Goal: Task Accomplishment & Management: Complete application form

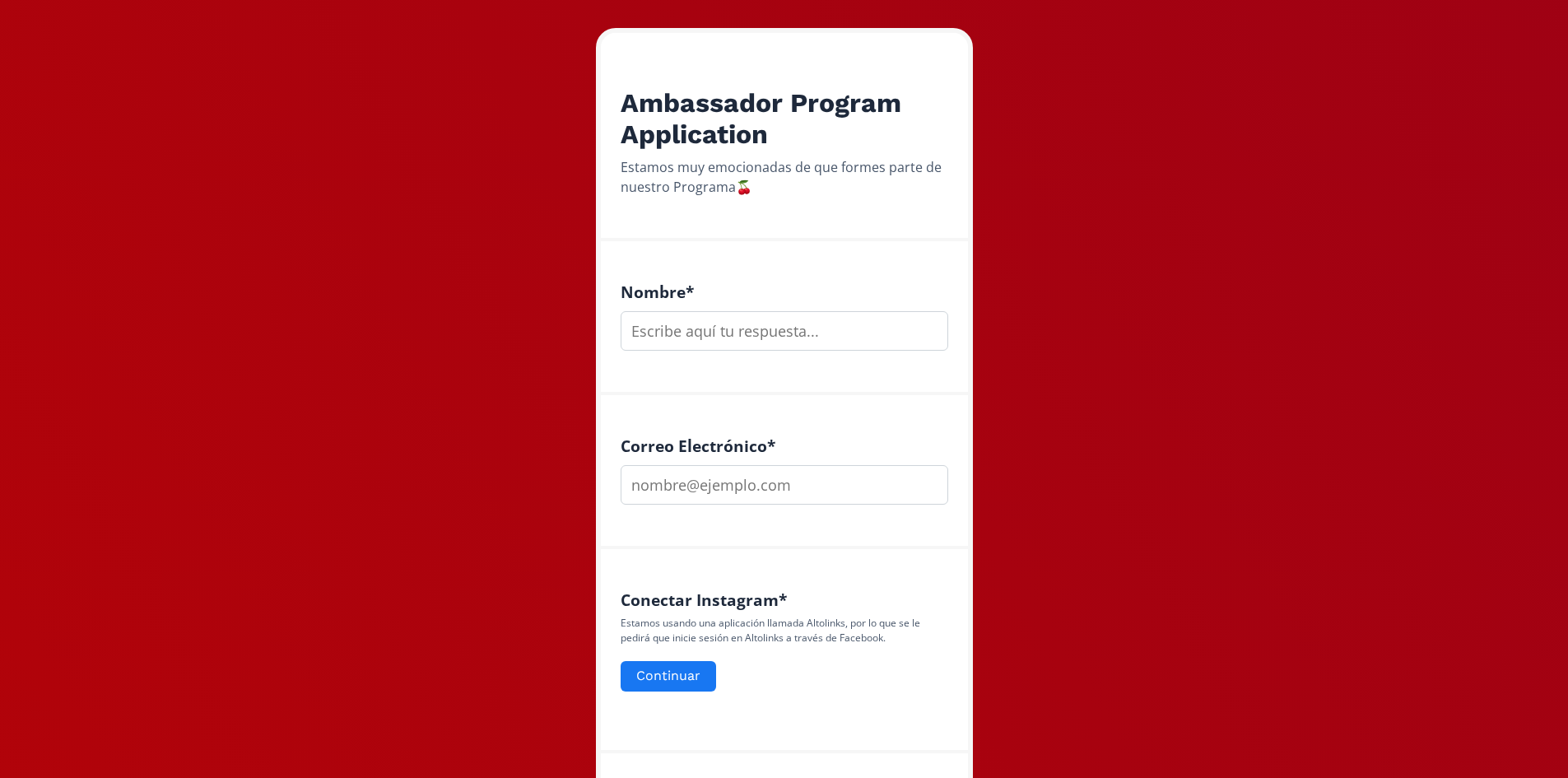
scroll to position [247, 0]
click at [719, 330] on input "text" at bounding box center [784, 329] width 328 height 39
type input "[PERSON_NAME]"
click at [727, 482] on input "email" at bounding box center [784, 483] width 328 height 39
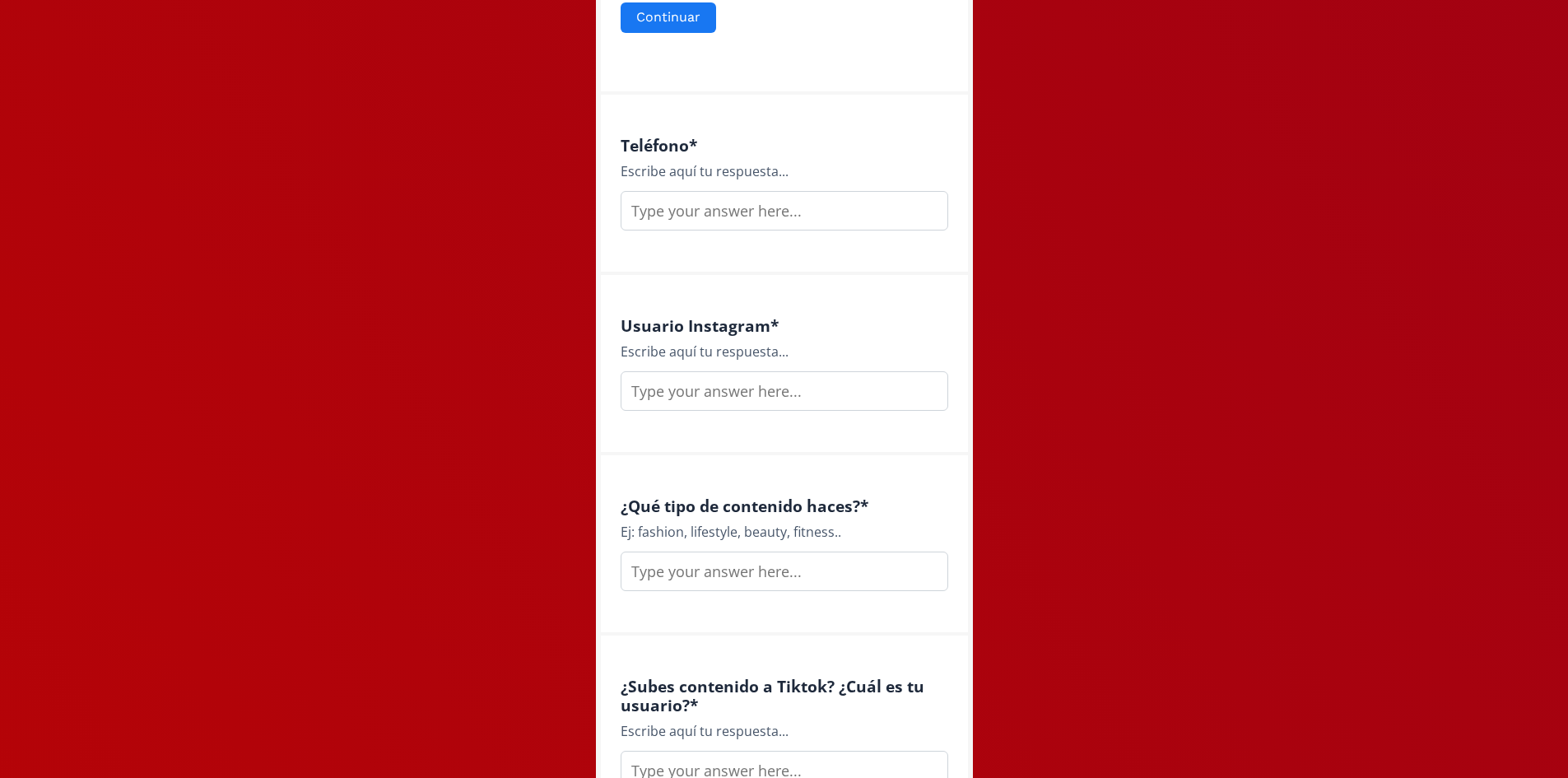
scroll to position [988, 0]
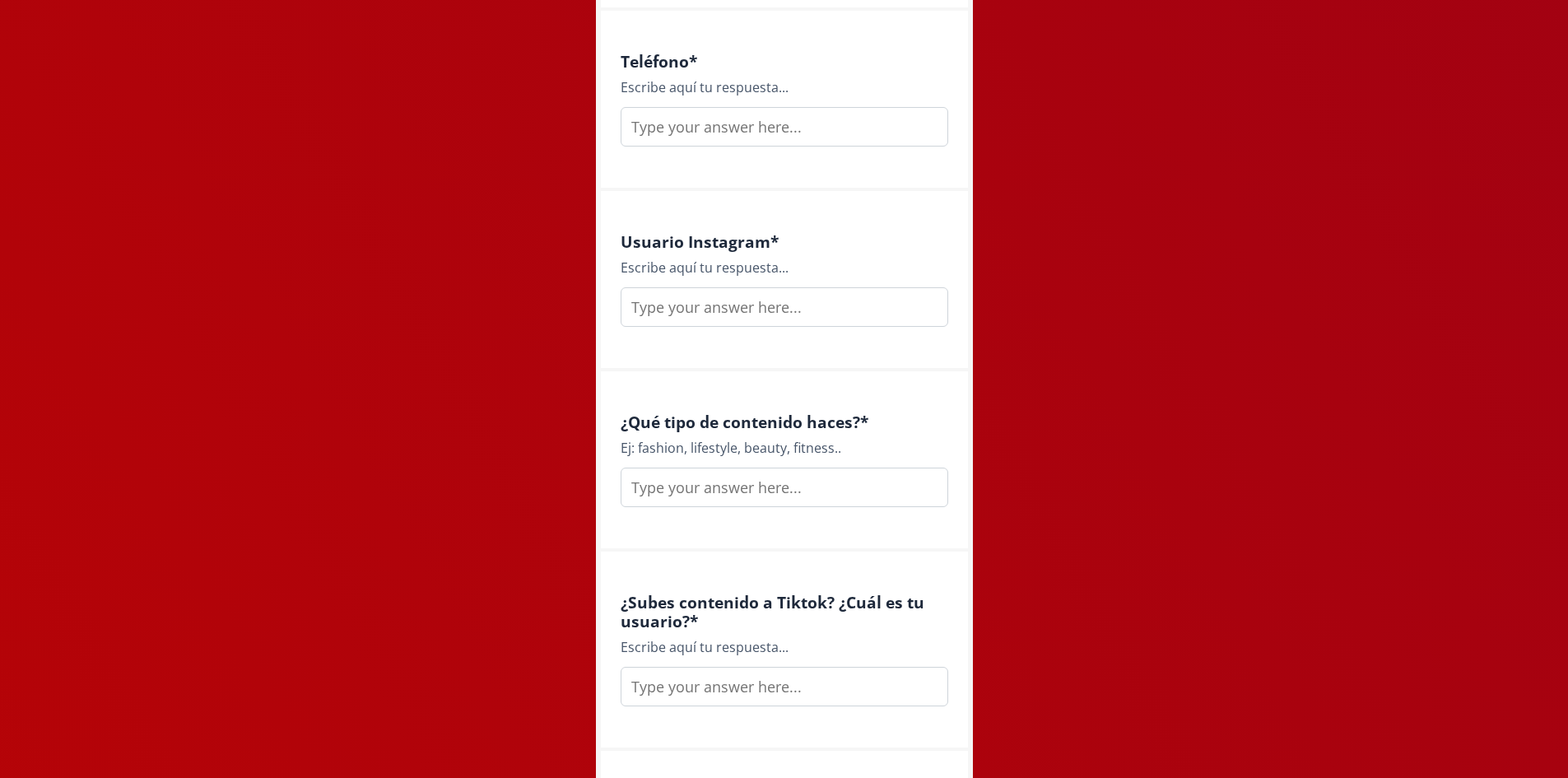
type input "[EMAIL_ADDRESS][DOMAIN_NAME]"
click at [755, 317] on input "text" at bounding box center [784, 307] width 328 height 39
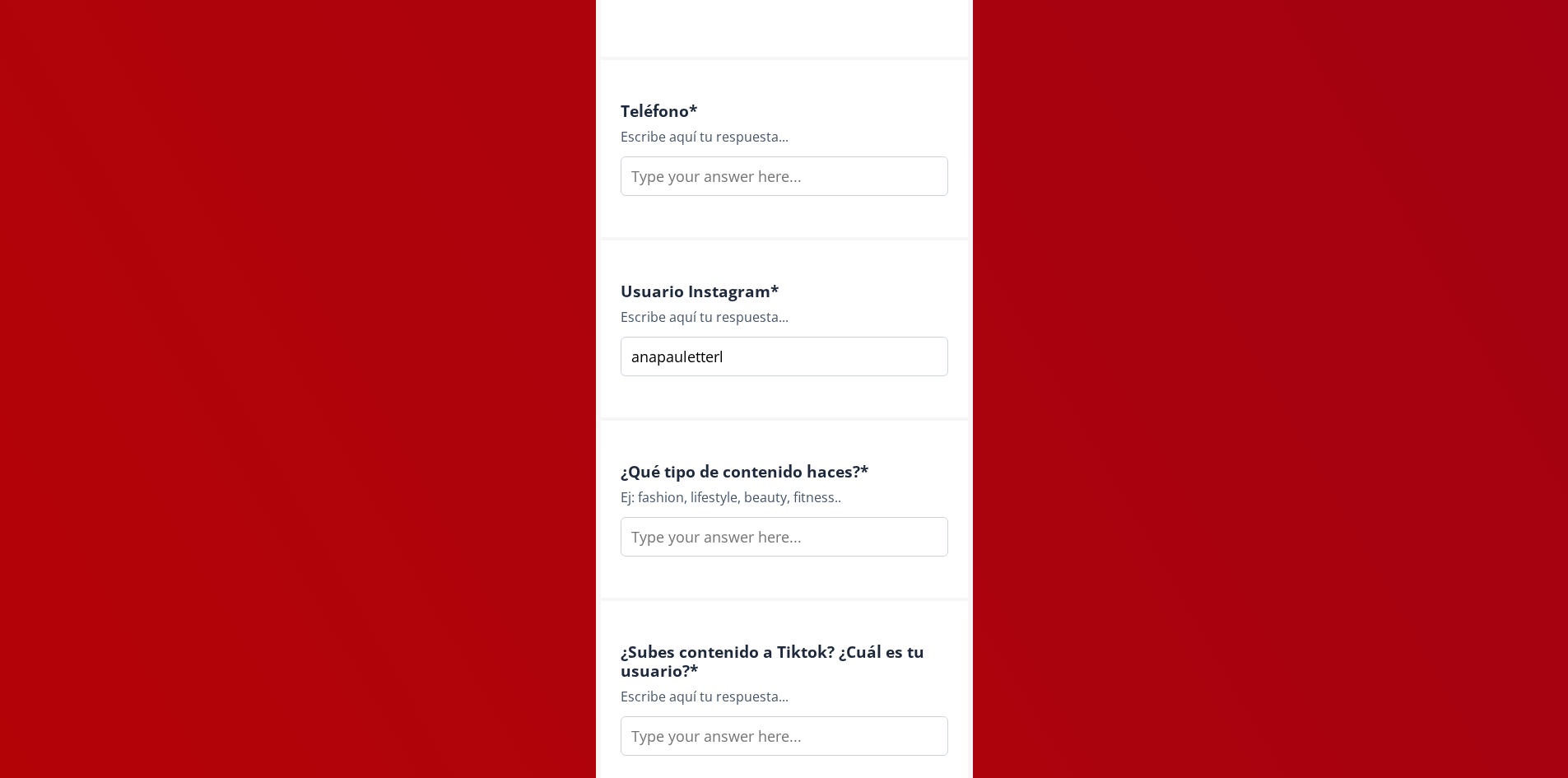
scroll to position [741, 0]
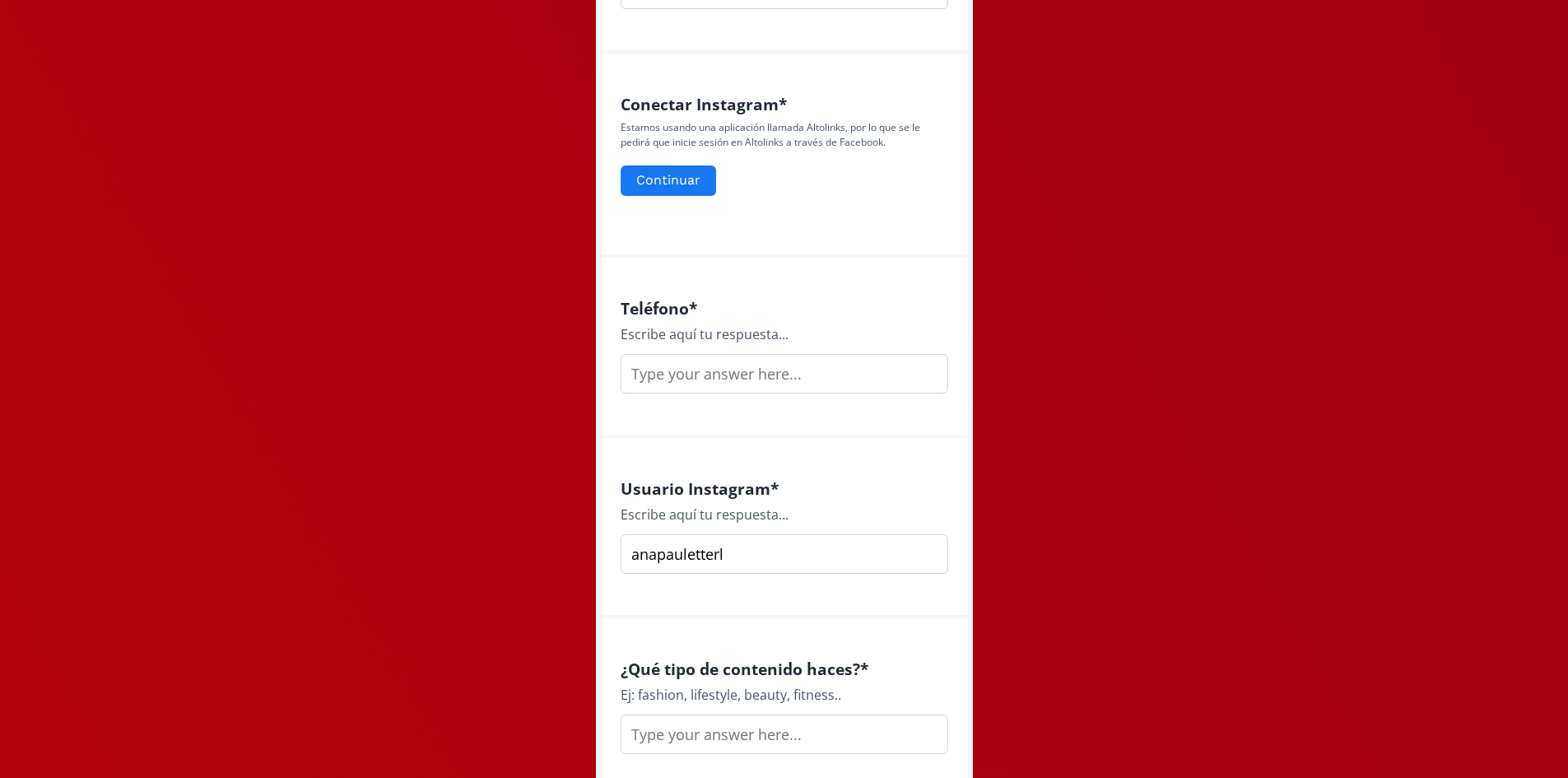
type input "anapauletterl"
click at [748, 376] on input "text" at bounding box center [784, 374] width 328 height 39
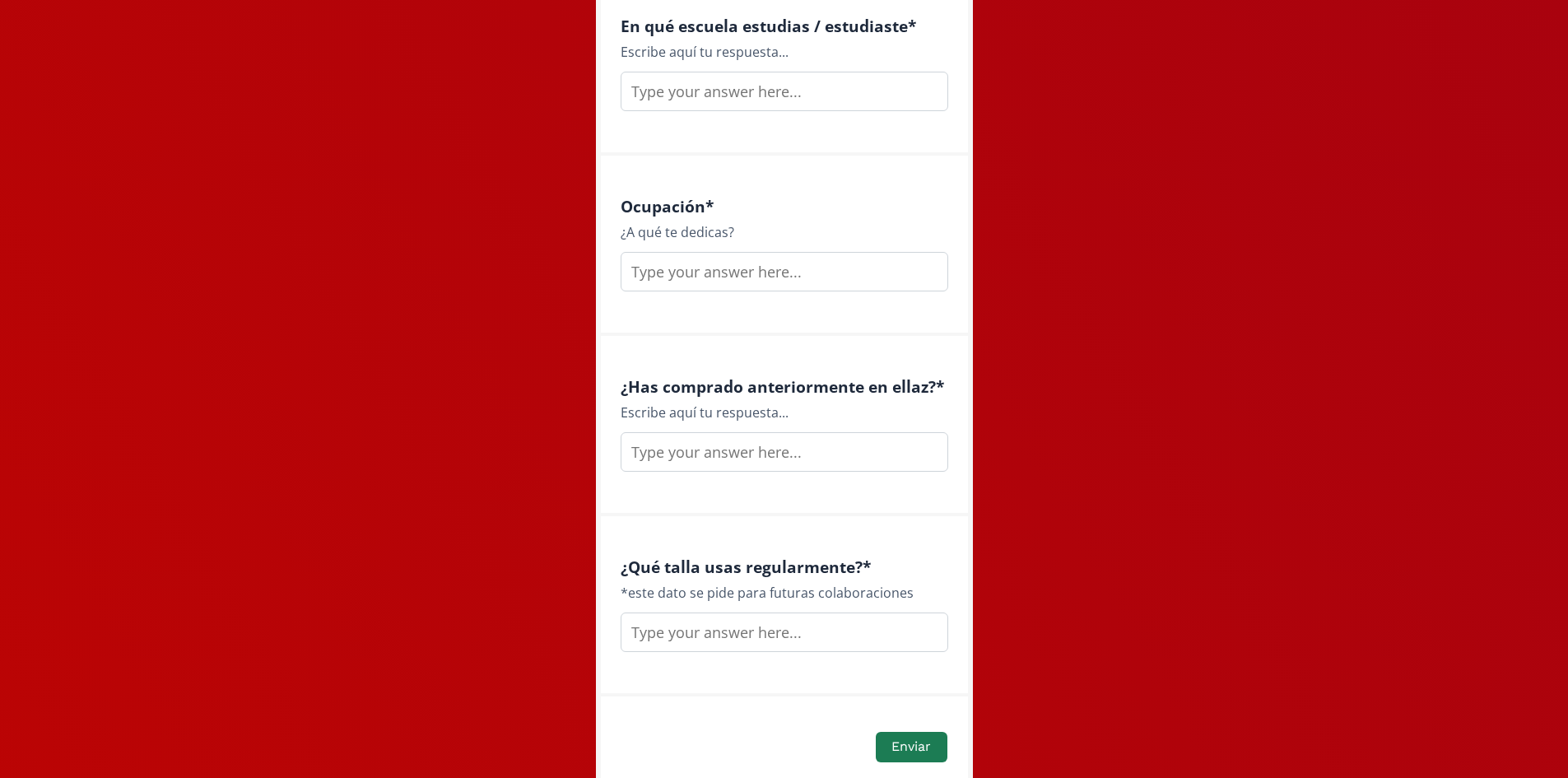
scroll to position [2227, 0]
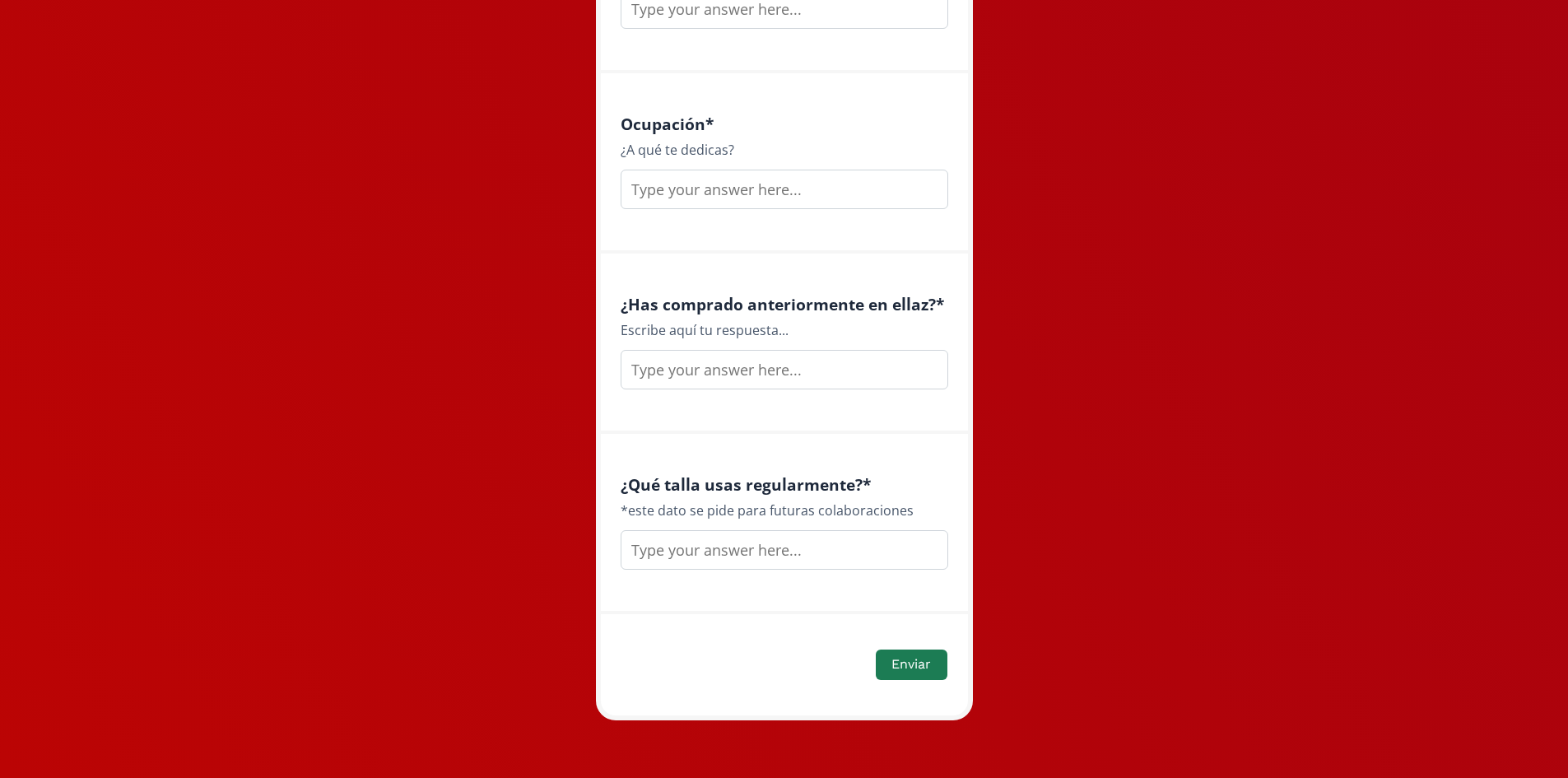
type input "6121511126"
click at [740, 373] on input "text" at bounding box center [784, 369] width 328 height 39
type input "no"
click at [733, 549] on input "text" at bounding box center [784, 550] width 328 height 39
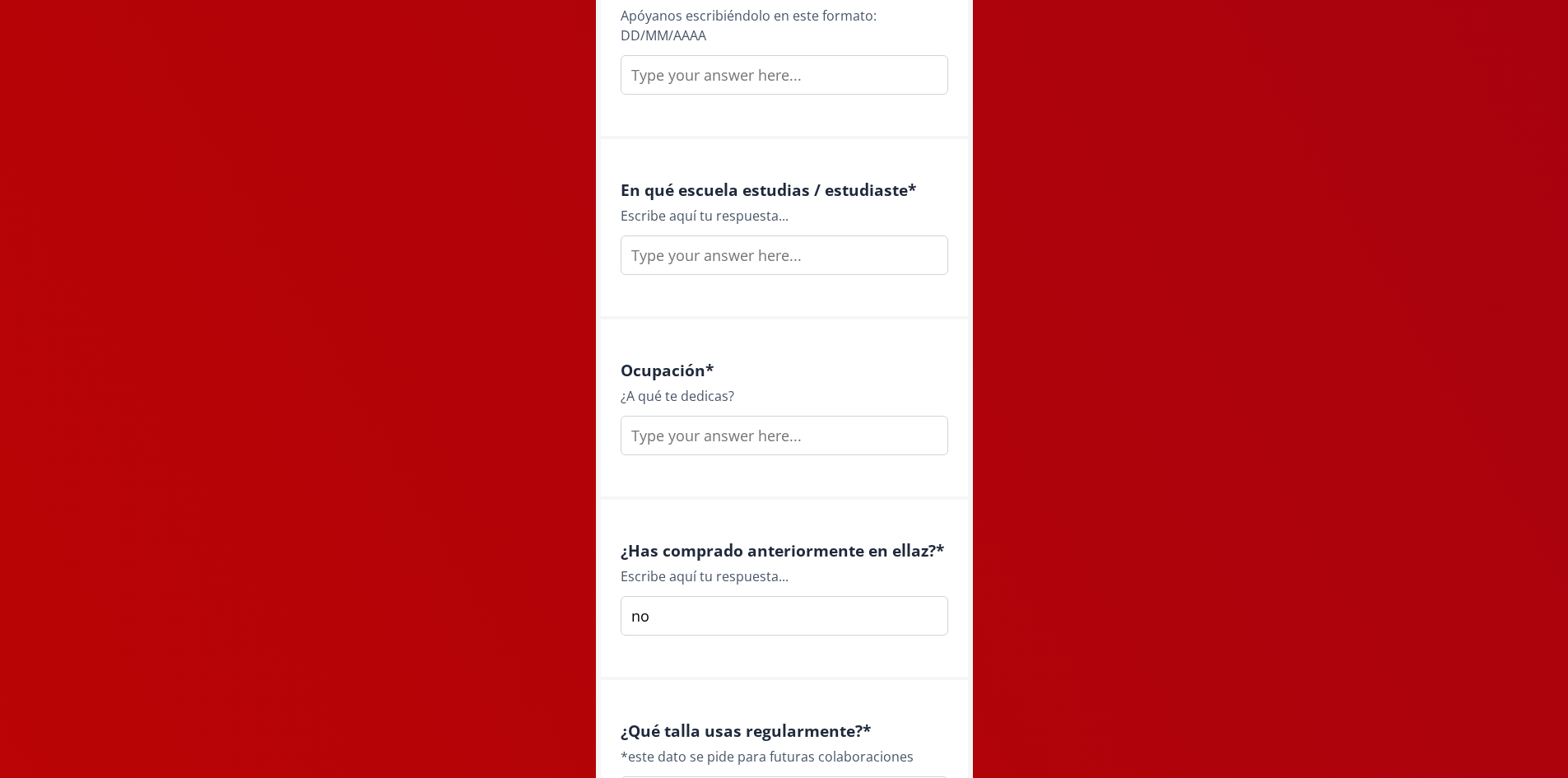
scroll to position [1980, 0]
type input "L"
click at [720, 440] on input "text" at bounding box center [784, 436] width 328 height 39
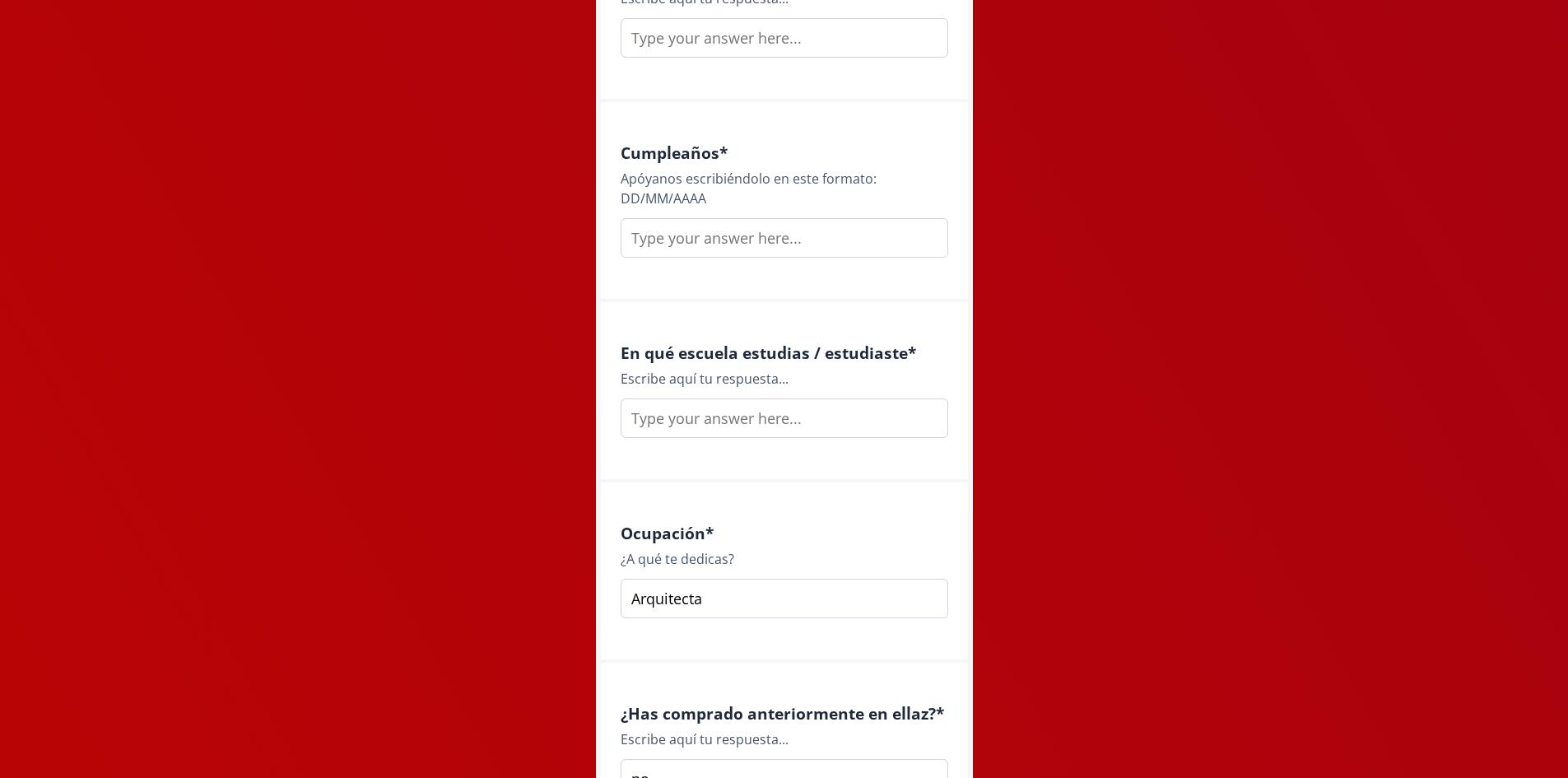
scroll to position [1815, 0]
type input "Arquitecta"
click at [751, 434] on input "text" at bounding box center [784, 421] width 328 height 39
type input "U"
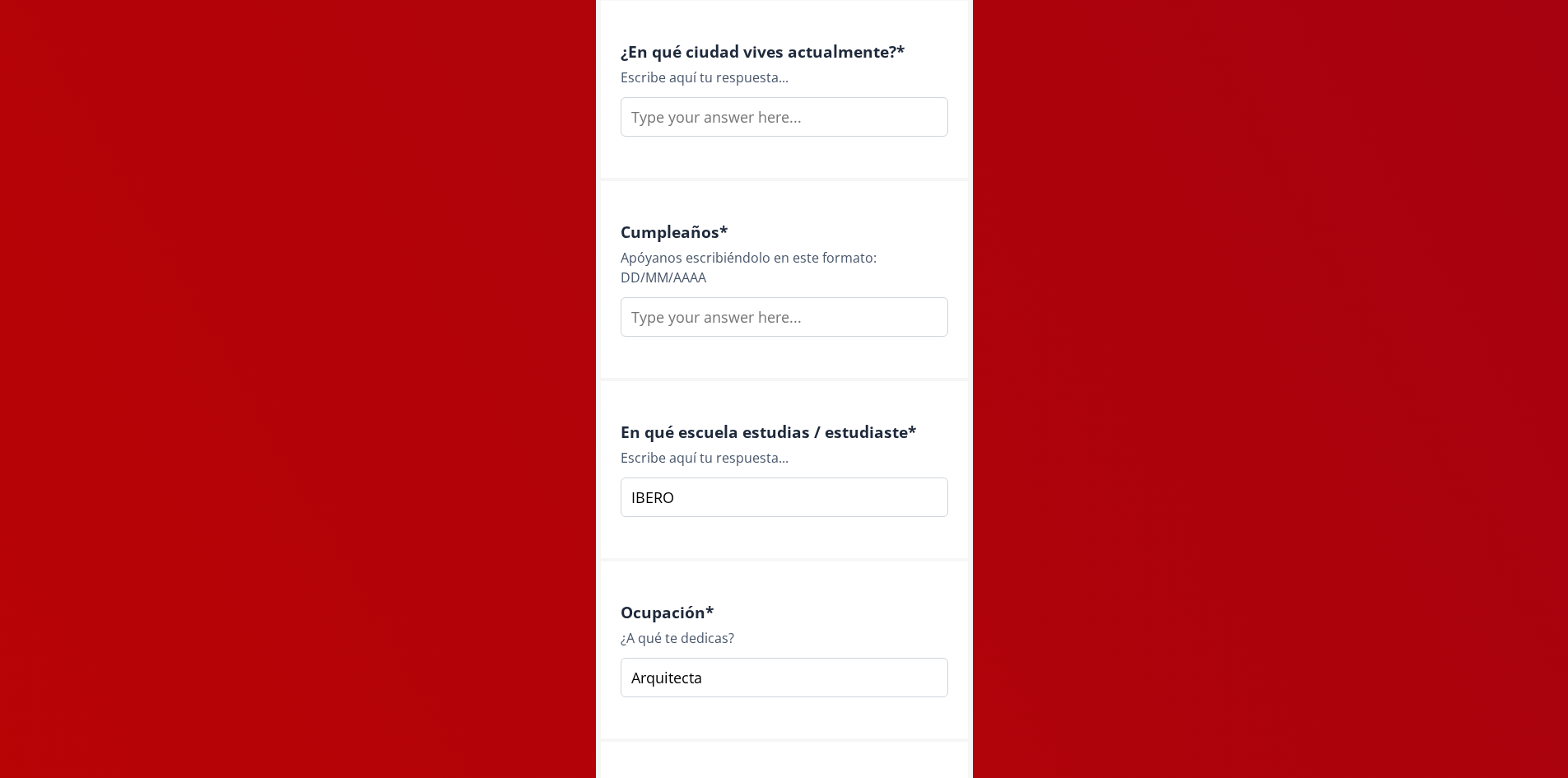
scroll to position [1733, 0]
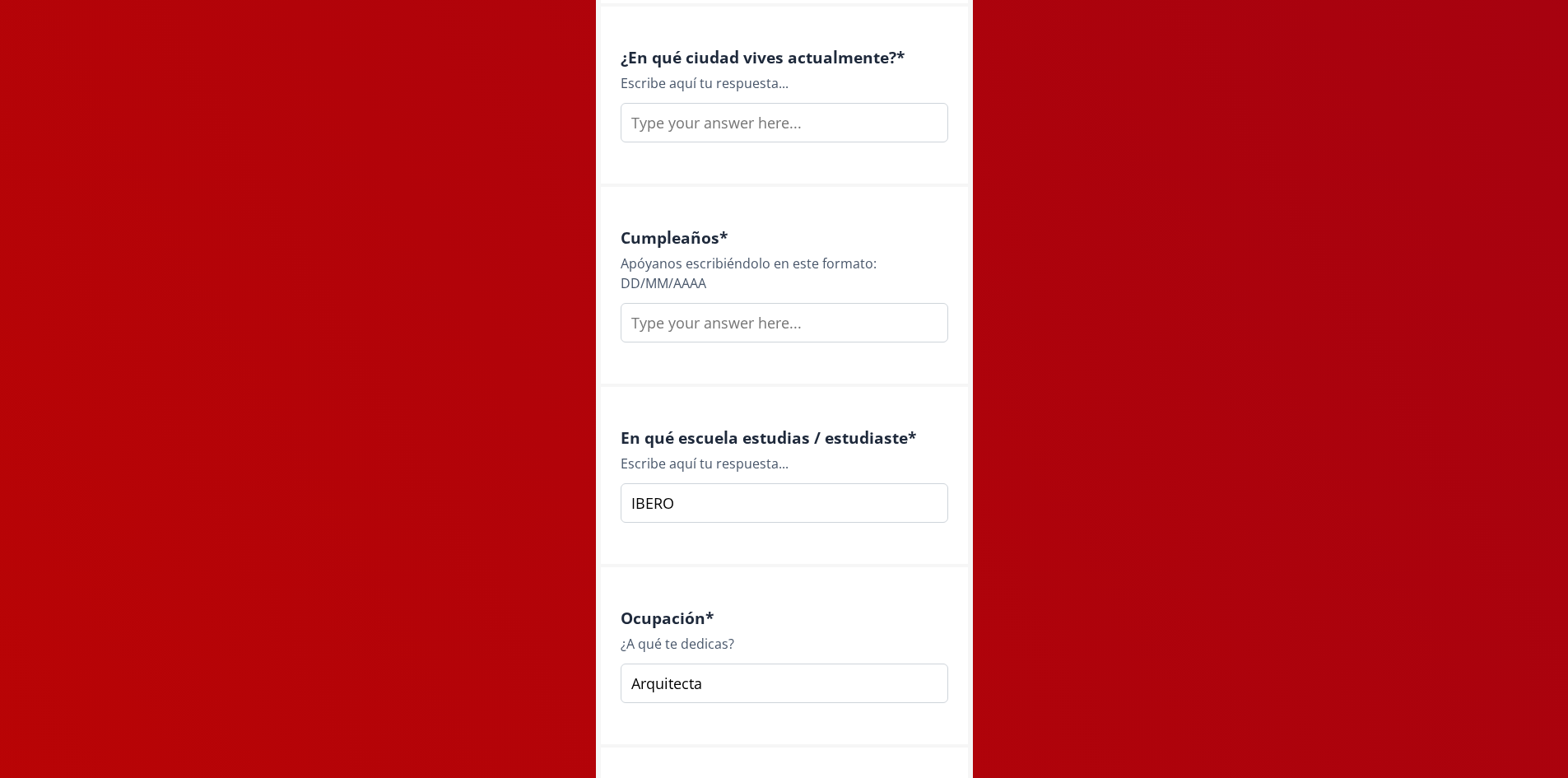
type input "IBERO"
click at [674, 320] on input "text" at bounding box center [784, 322] width 328 height 39
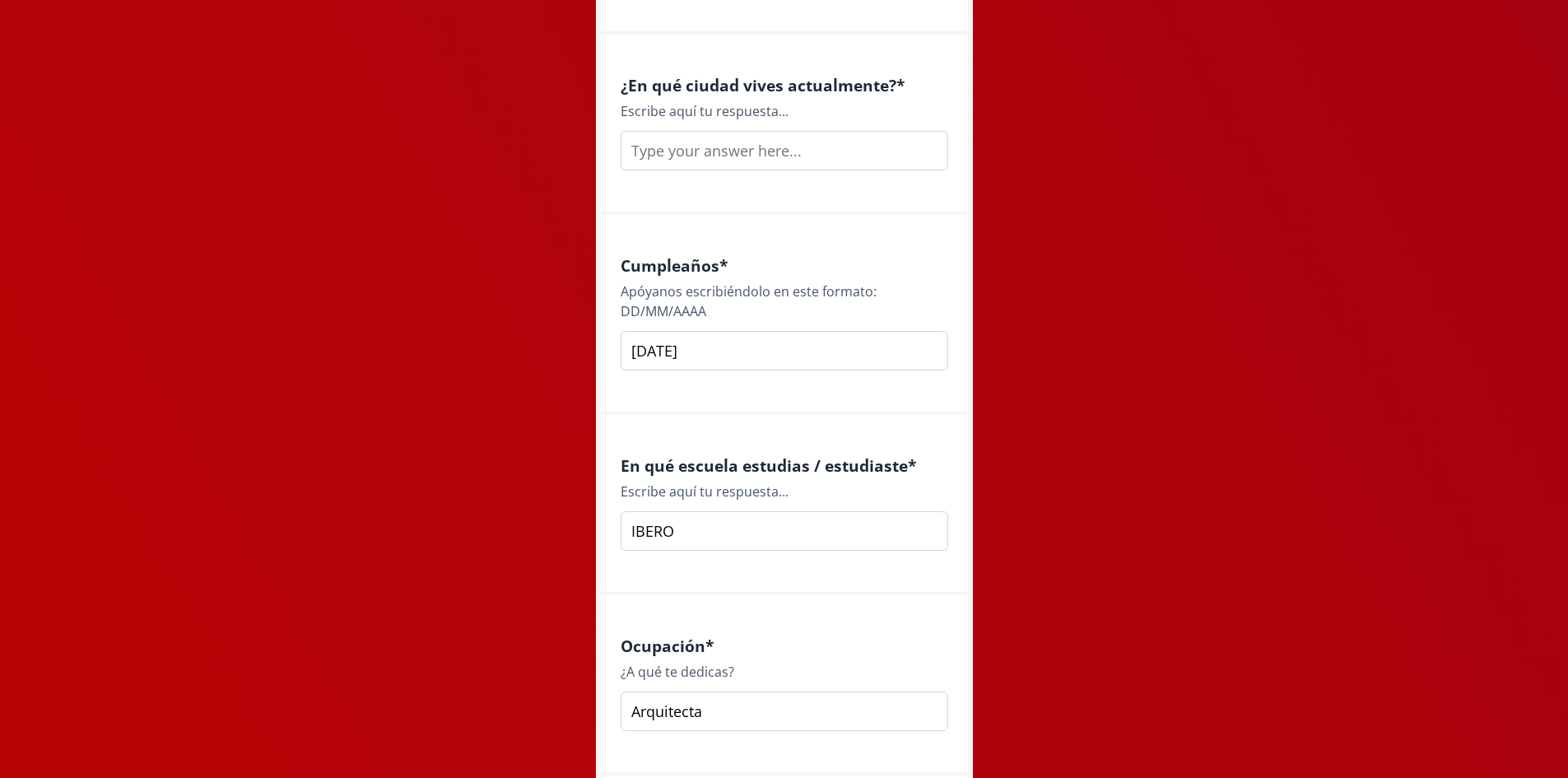
scroll to position [1486, 0]
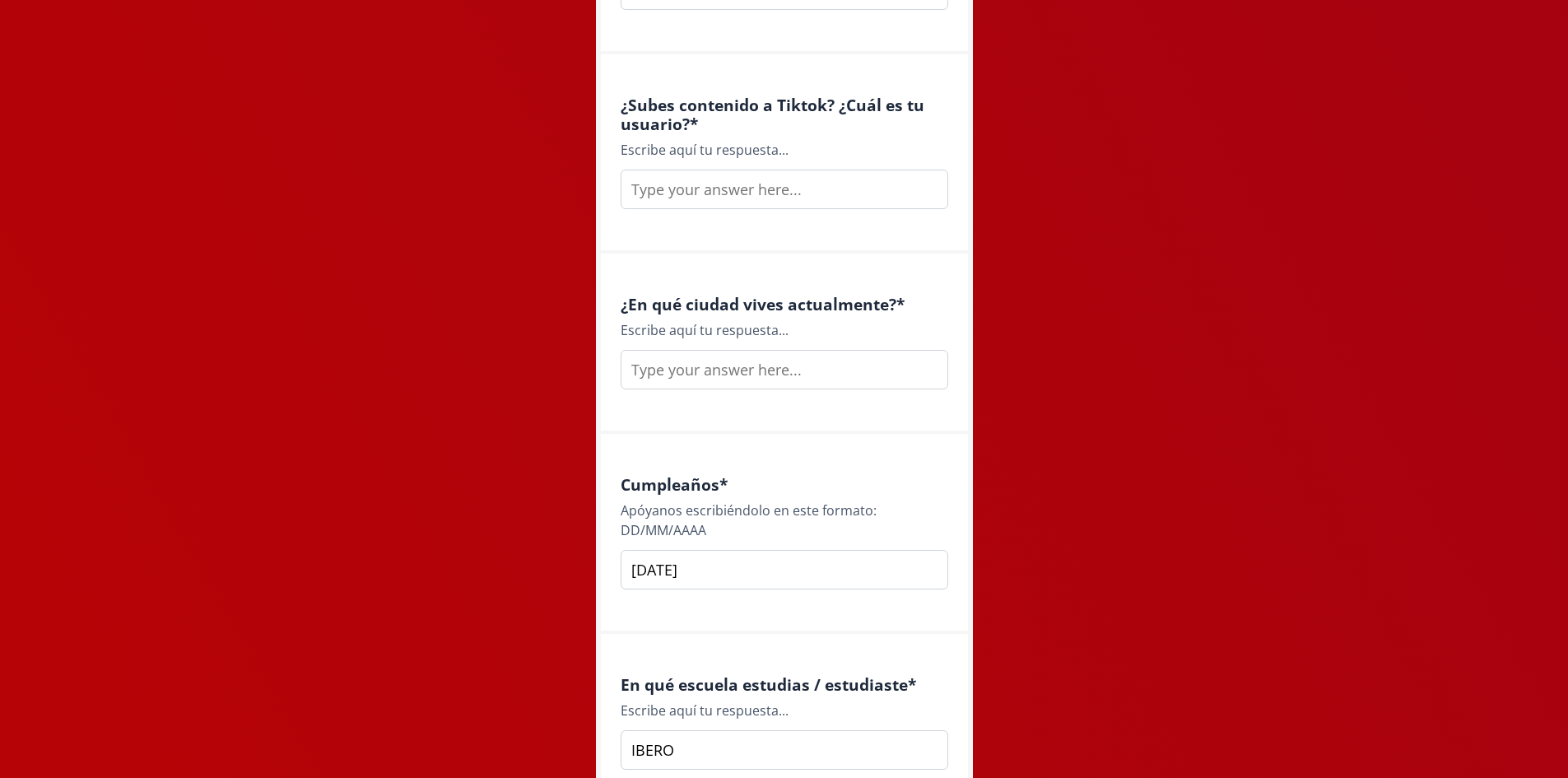
type input "[DATE]"
click at [742, 386] on input "text" at bounding box center [784, 369] width 328 height 39
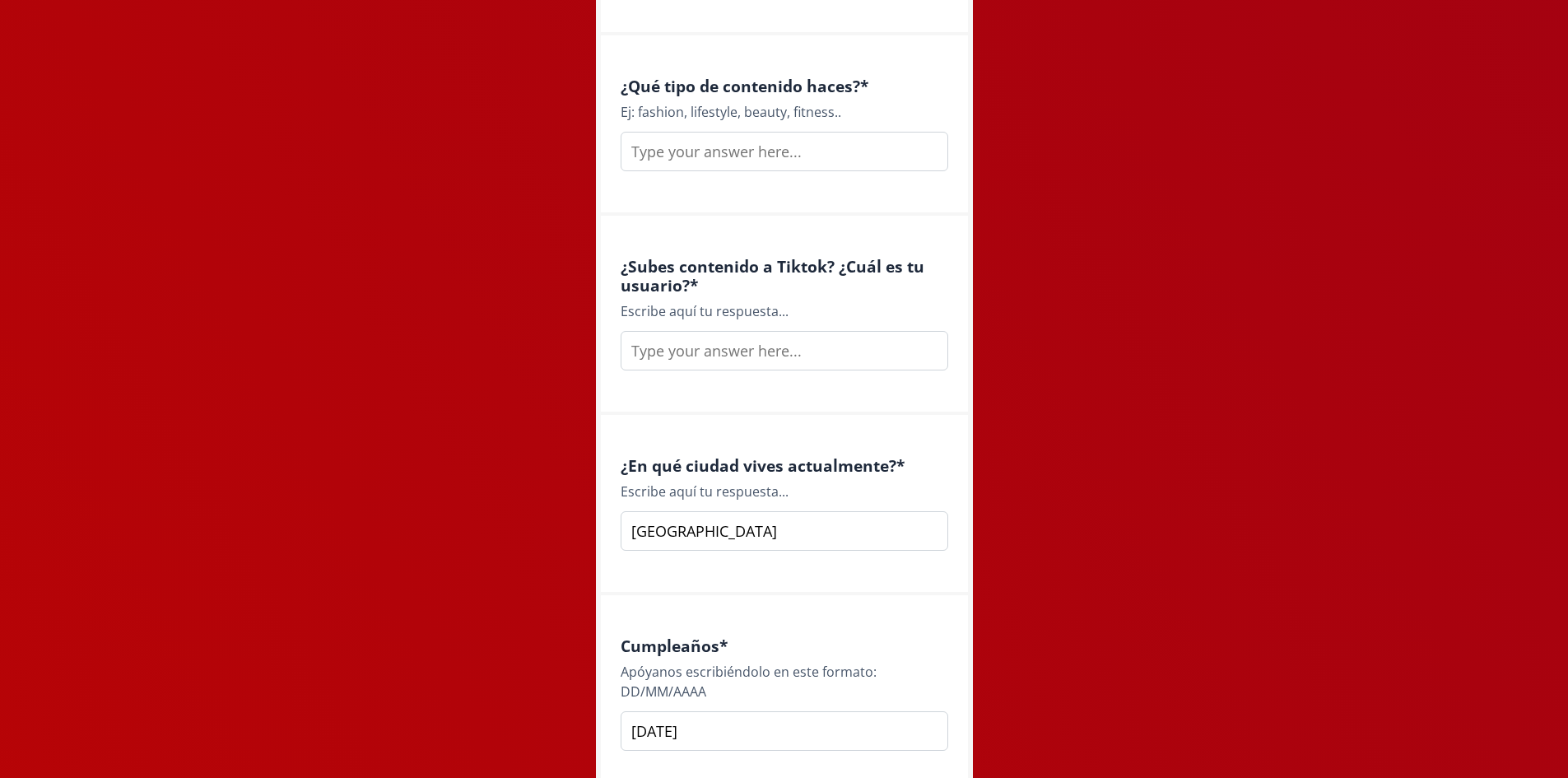
scroll to position [1321, 0]
type input "Monterrey"
click at [729, 363] on input "text" at bounding box center [784, 354] width 328 height 39
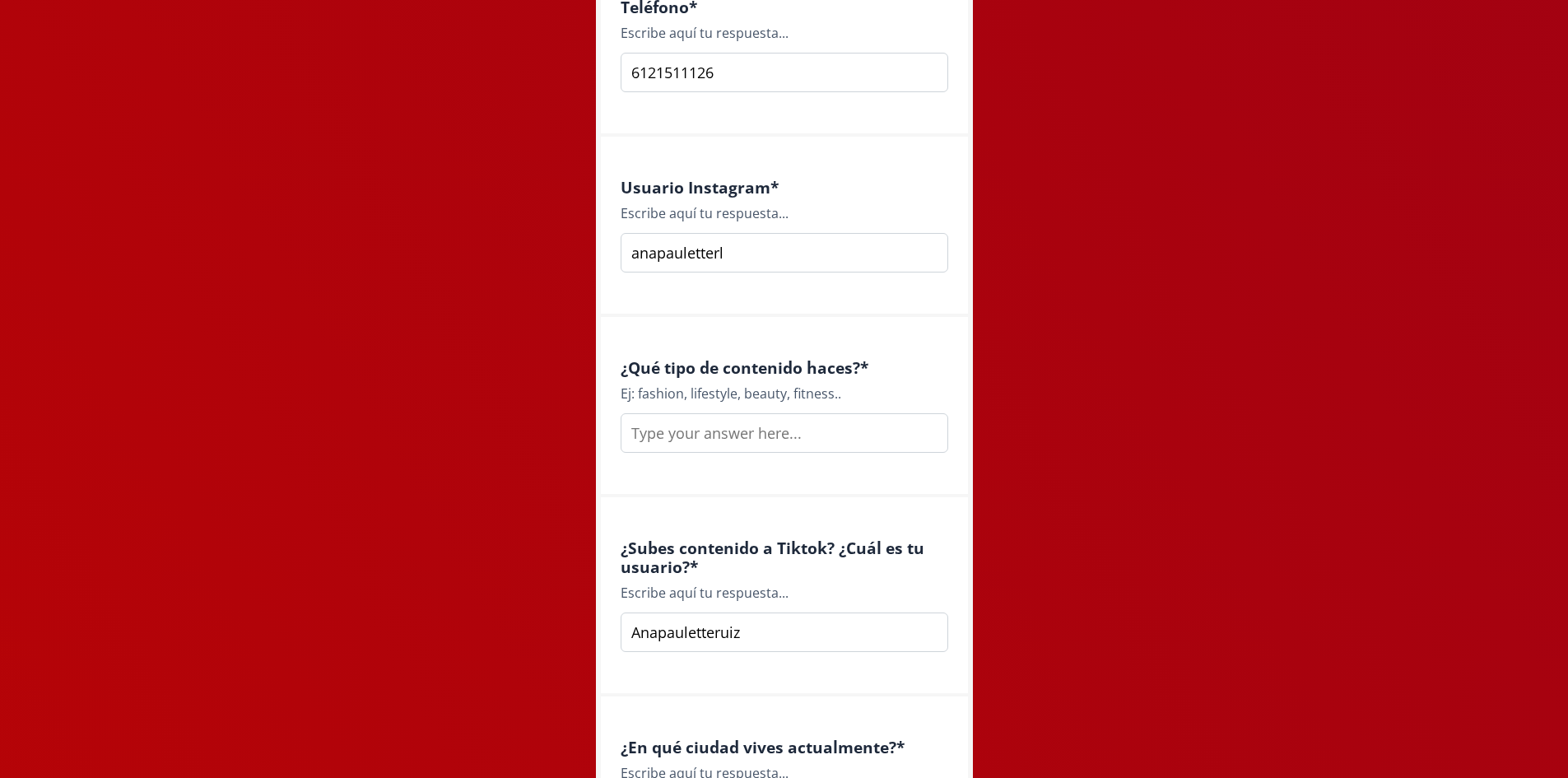
scroll to position [992, 0]
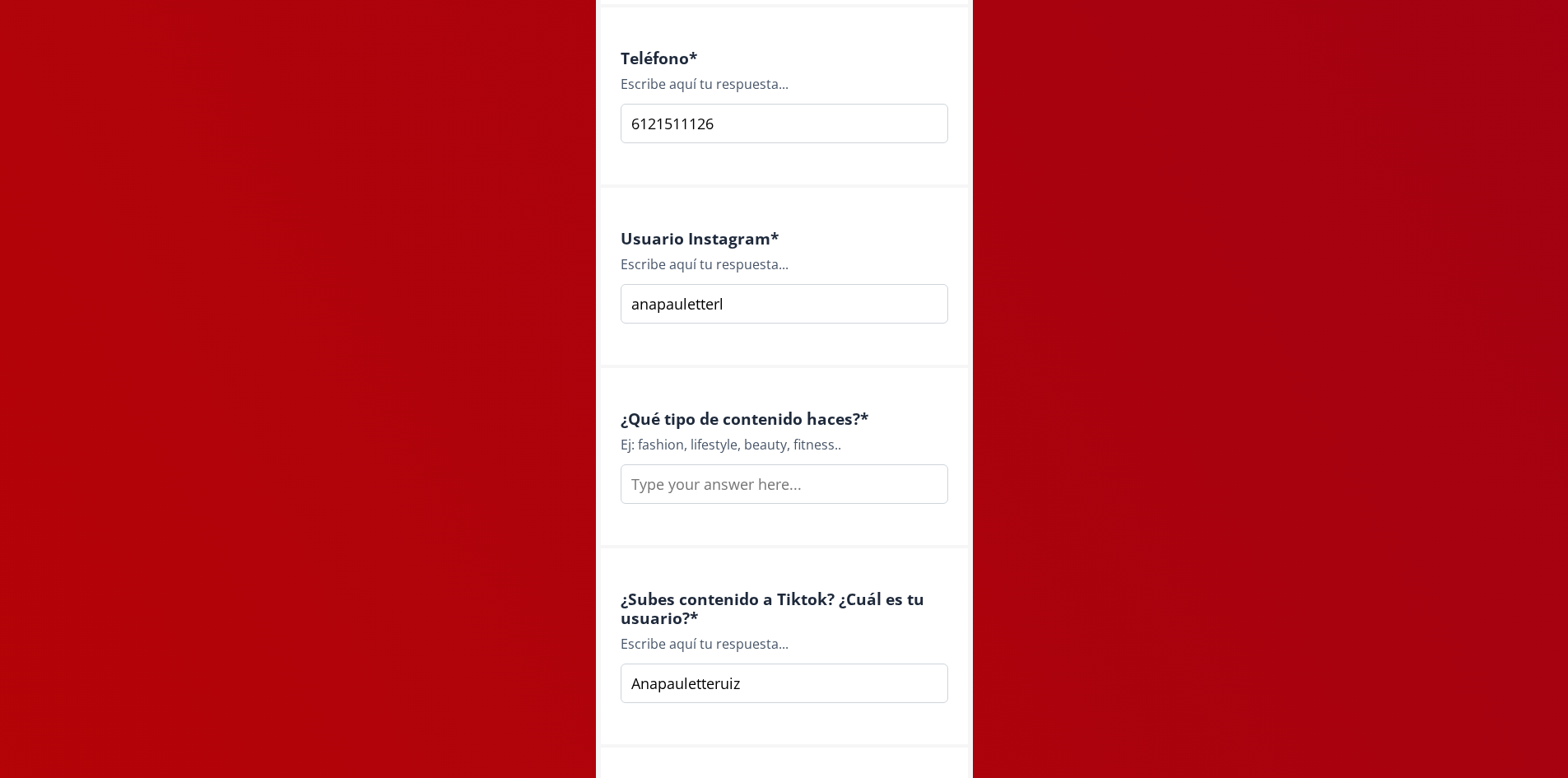
type input "Anapauletteruiz"
click at [744, 484] on input "text" at bounding box center [784, 484] width 328 height 39
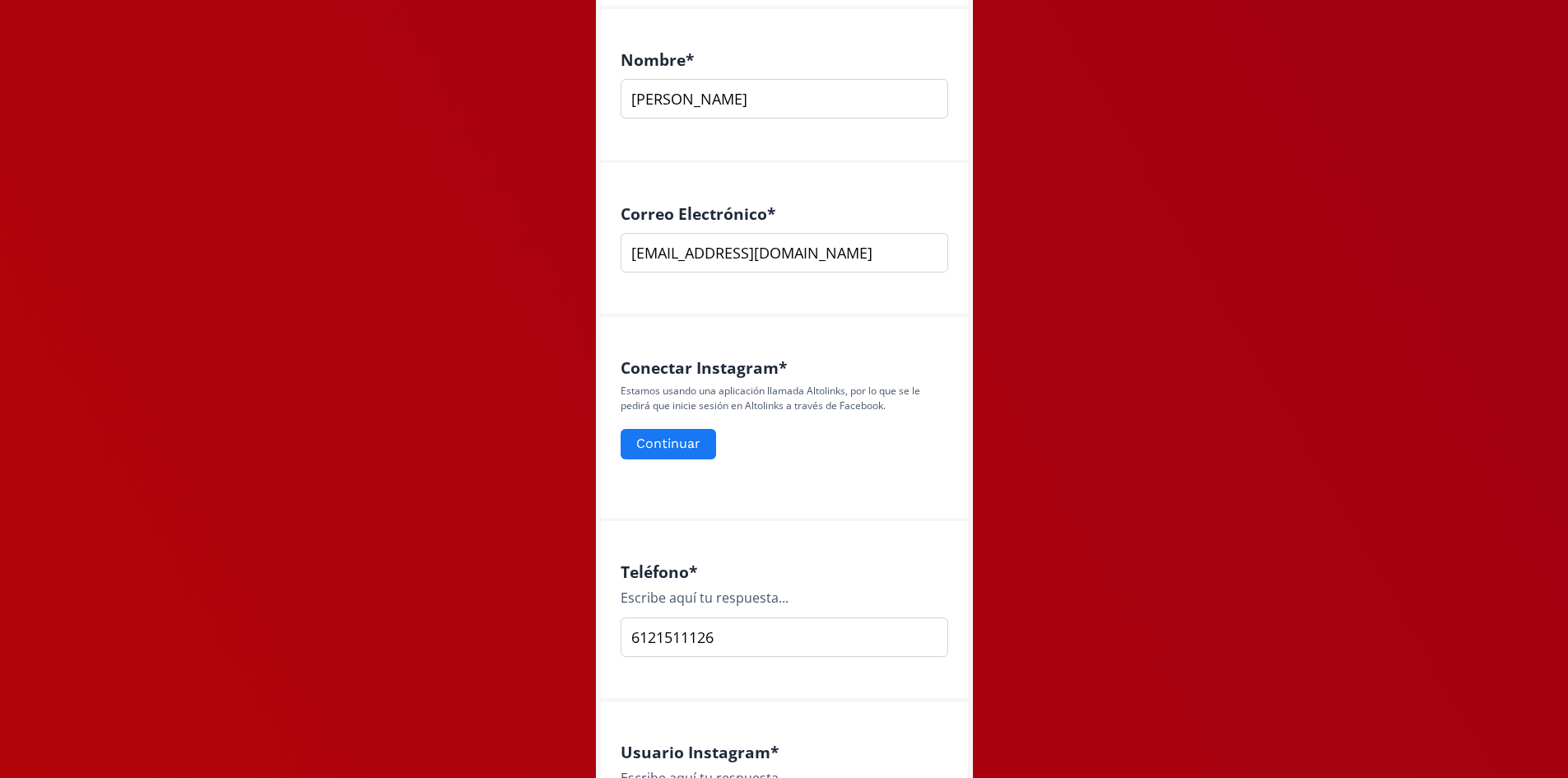
scroll to position [415, 0]
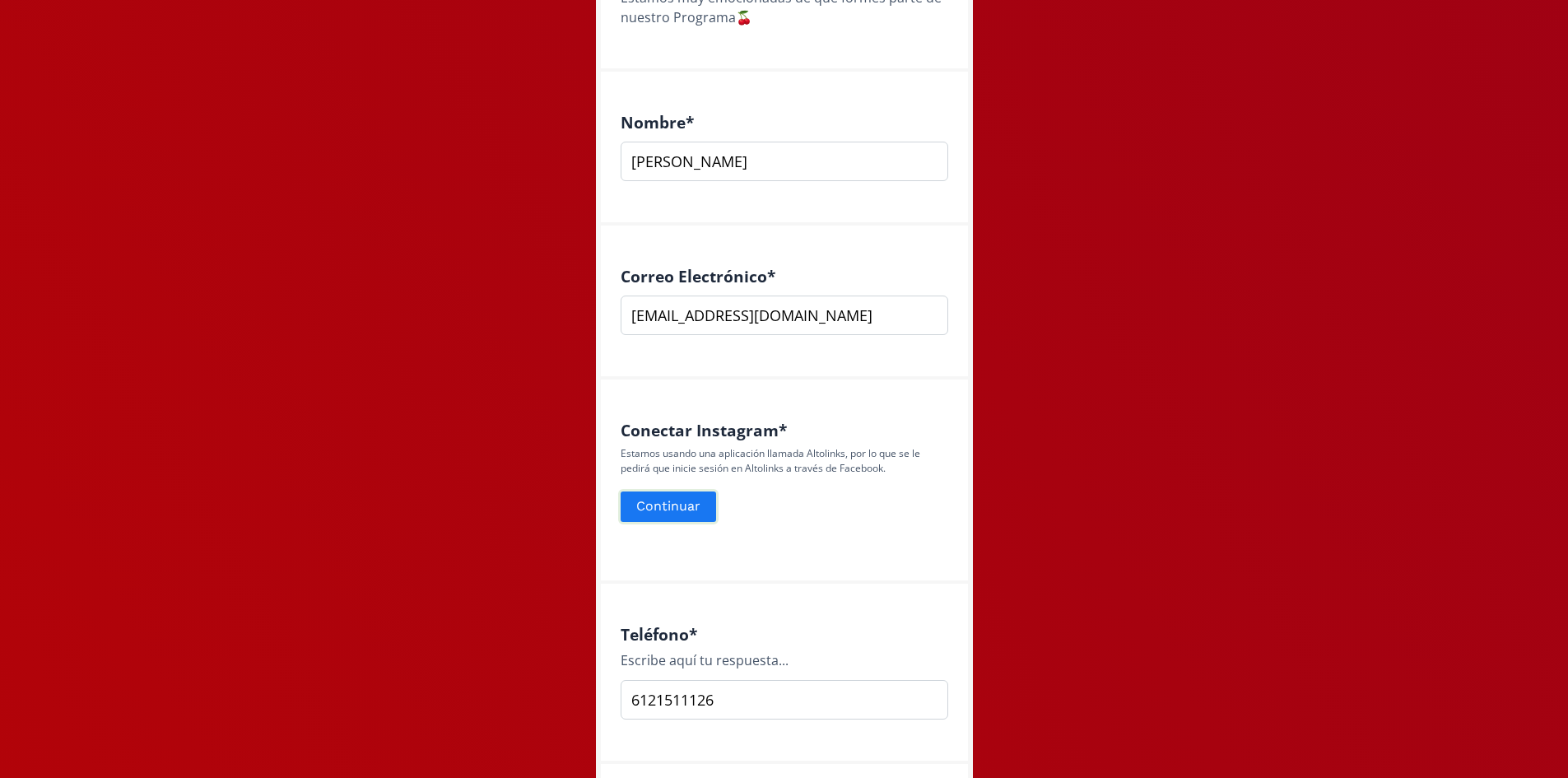
type input "viajes, diseno, lifestyle, foodie"
click at [672, 502] on button "Continuar" at bounding box center [667, 507] width 100 height 36
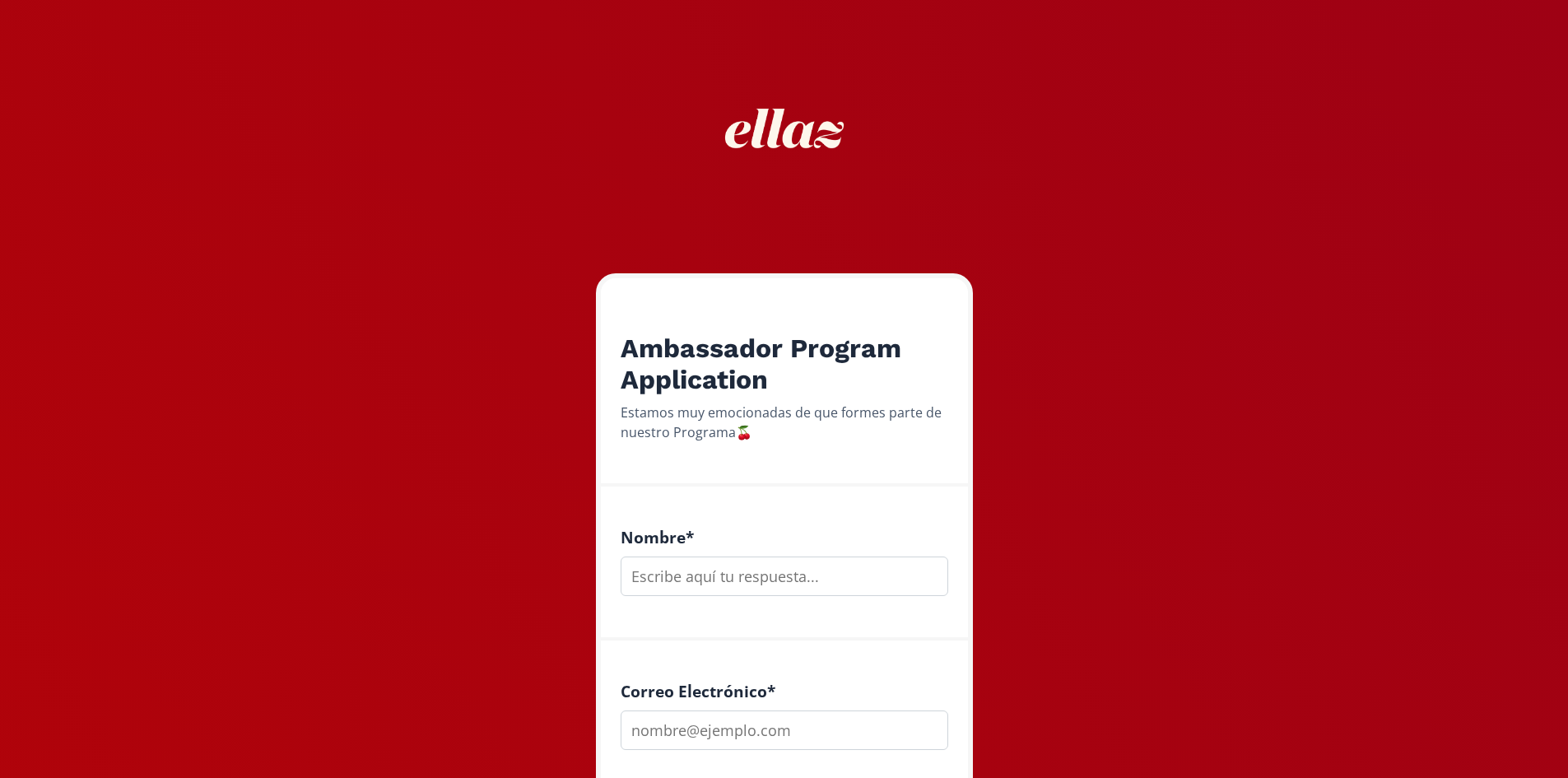
click at [810, 578] on input "text" at bounding box center [784, 576] width 328 height 39
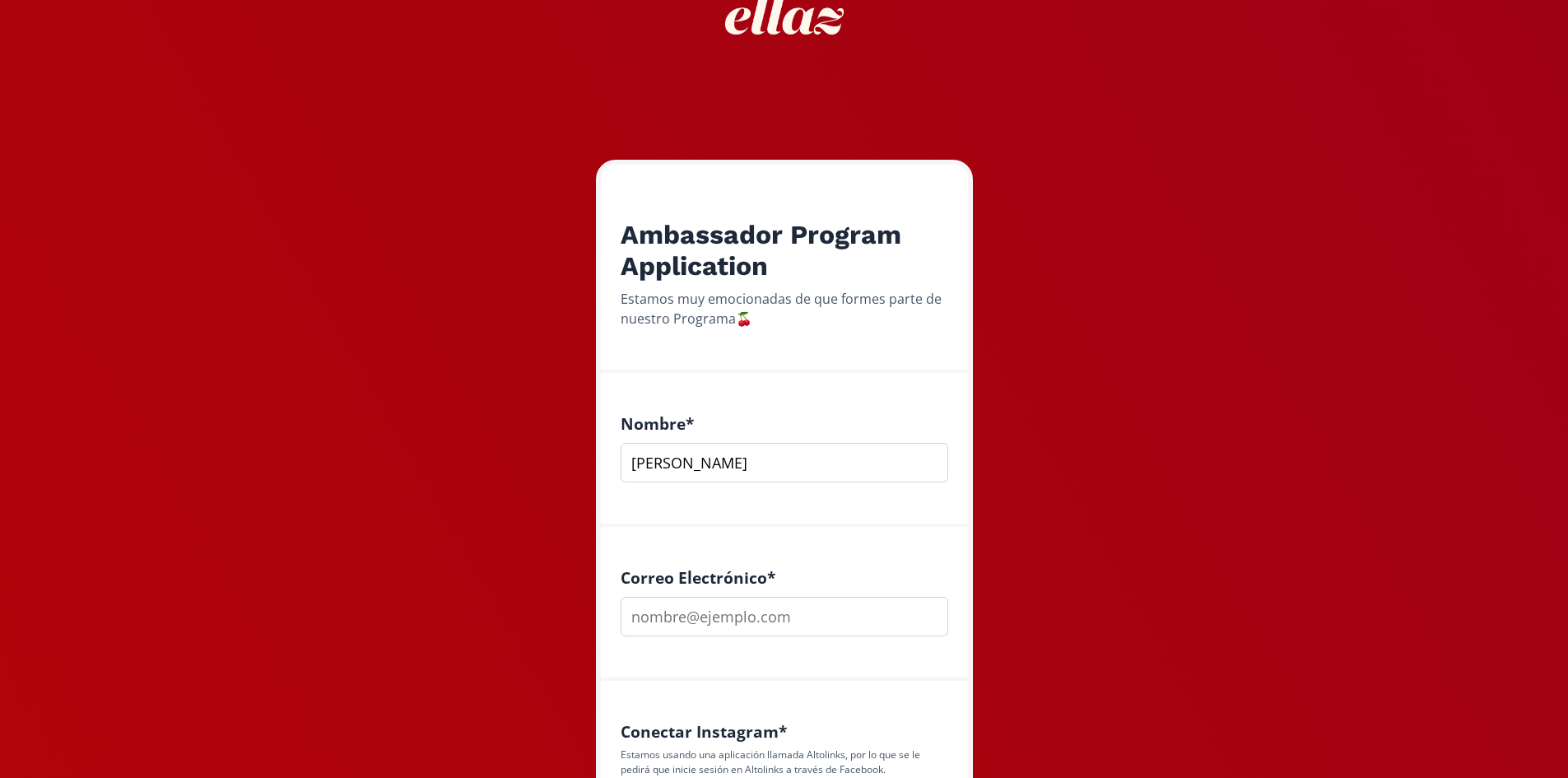
scroll to position [412, 0]
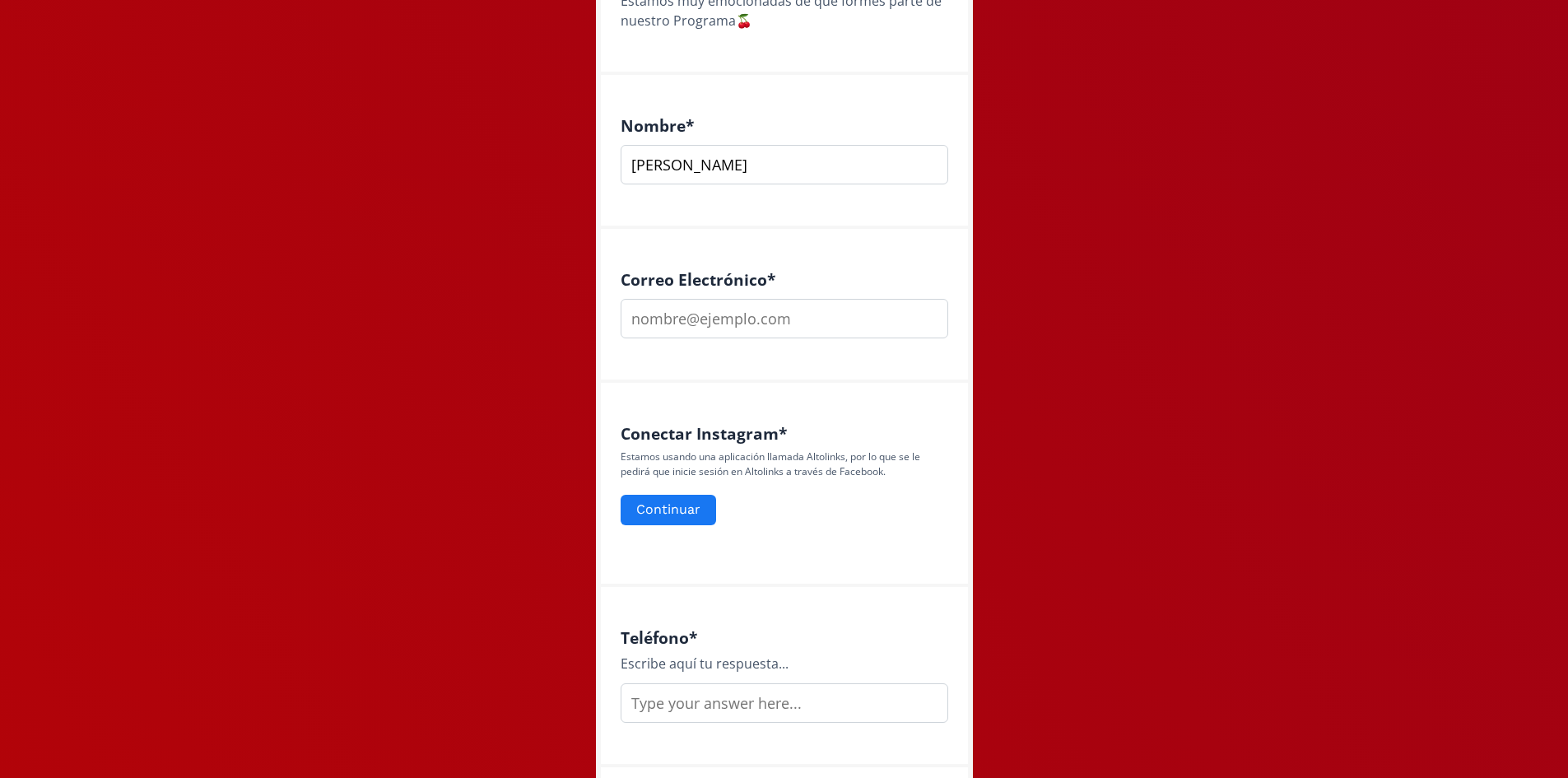
type input "[PERSON_NAME]"
click at [782, 315] on input "email" at bounding box center [784, 319] width 328 height 39
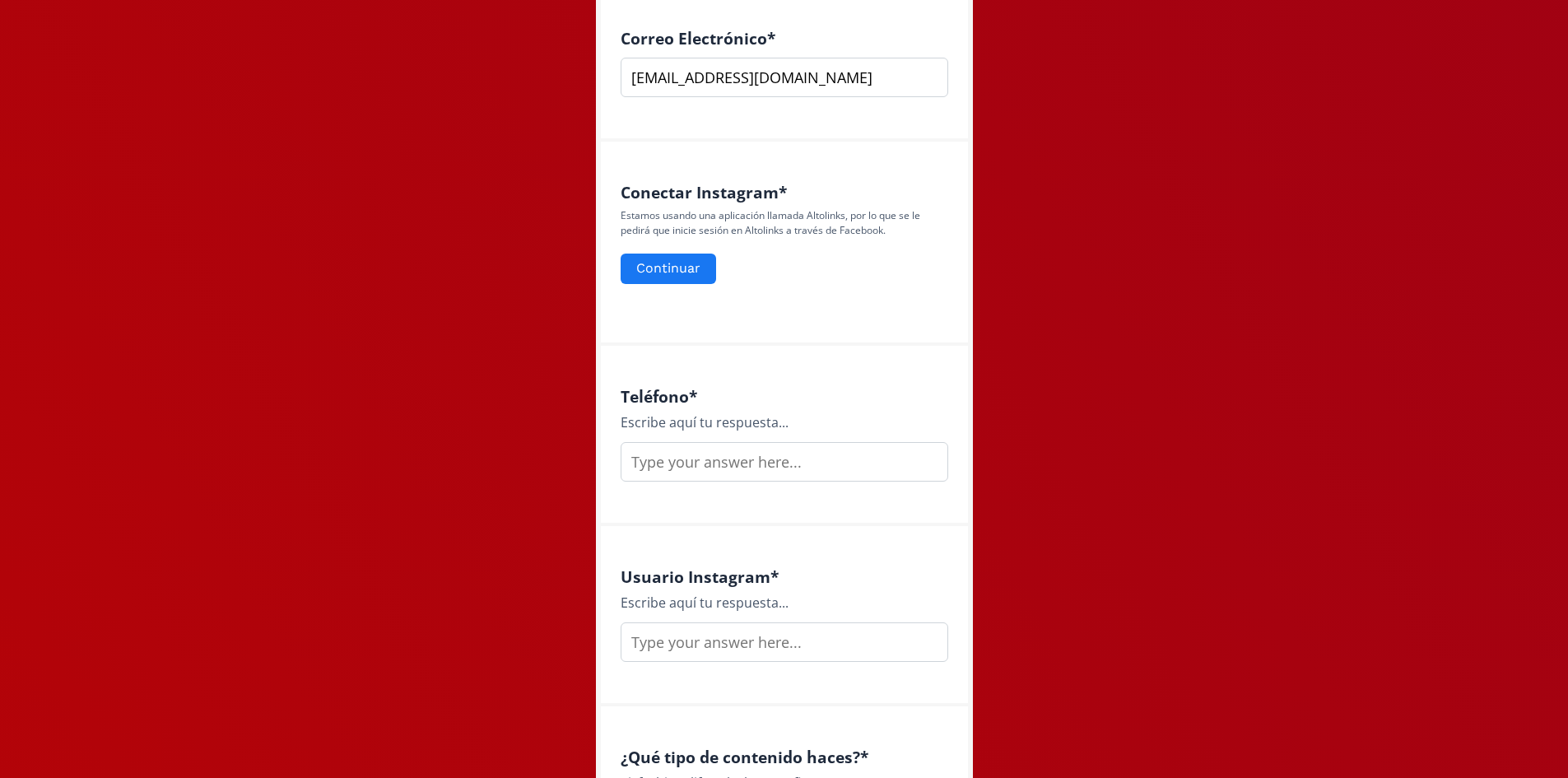
scroll to position [659, 0]
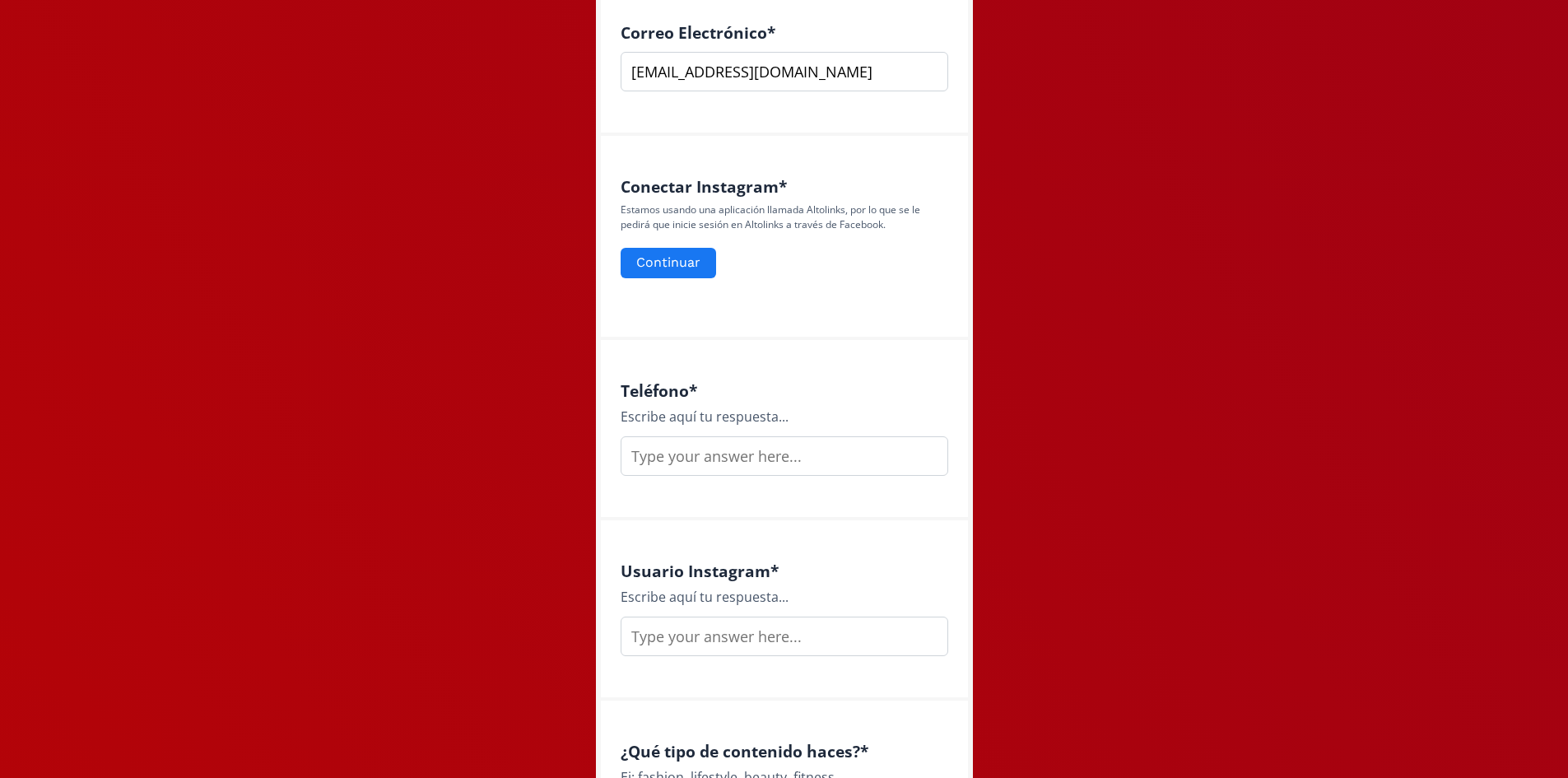
type input "[EMAIL_ADDRESS][DOMAIN_NAME]"
click at [753, 460] on input "text" at bounding box center [784, 456] width 328 height 39
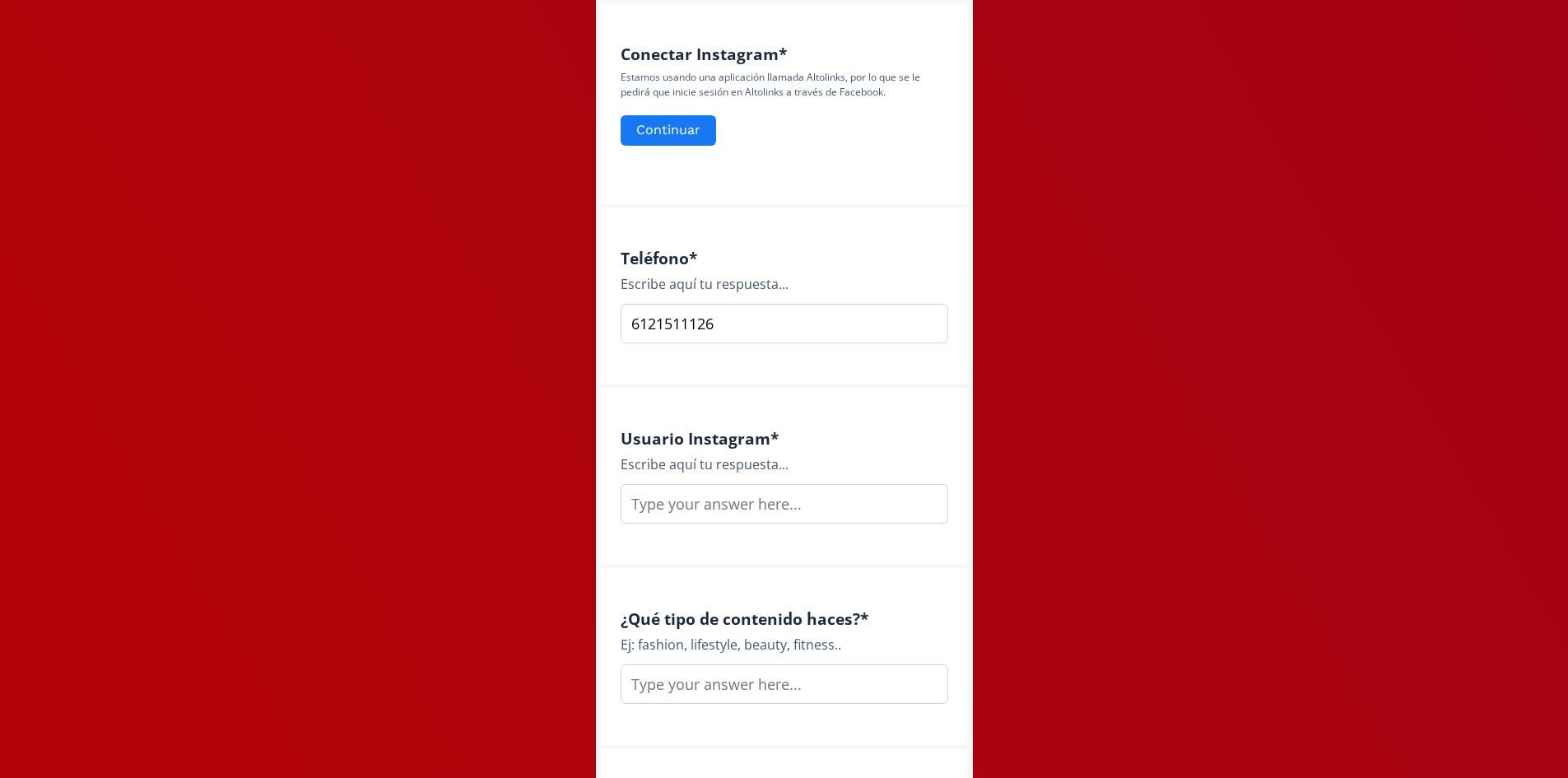
scroll to position [824, 0]
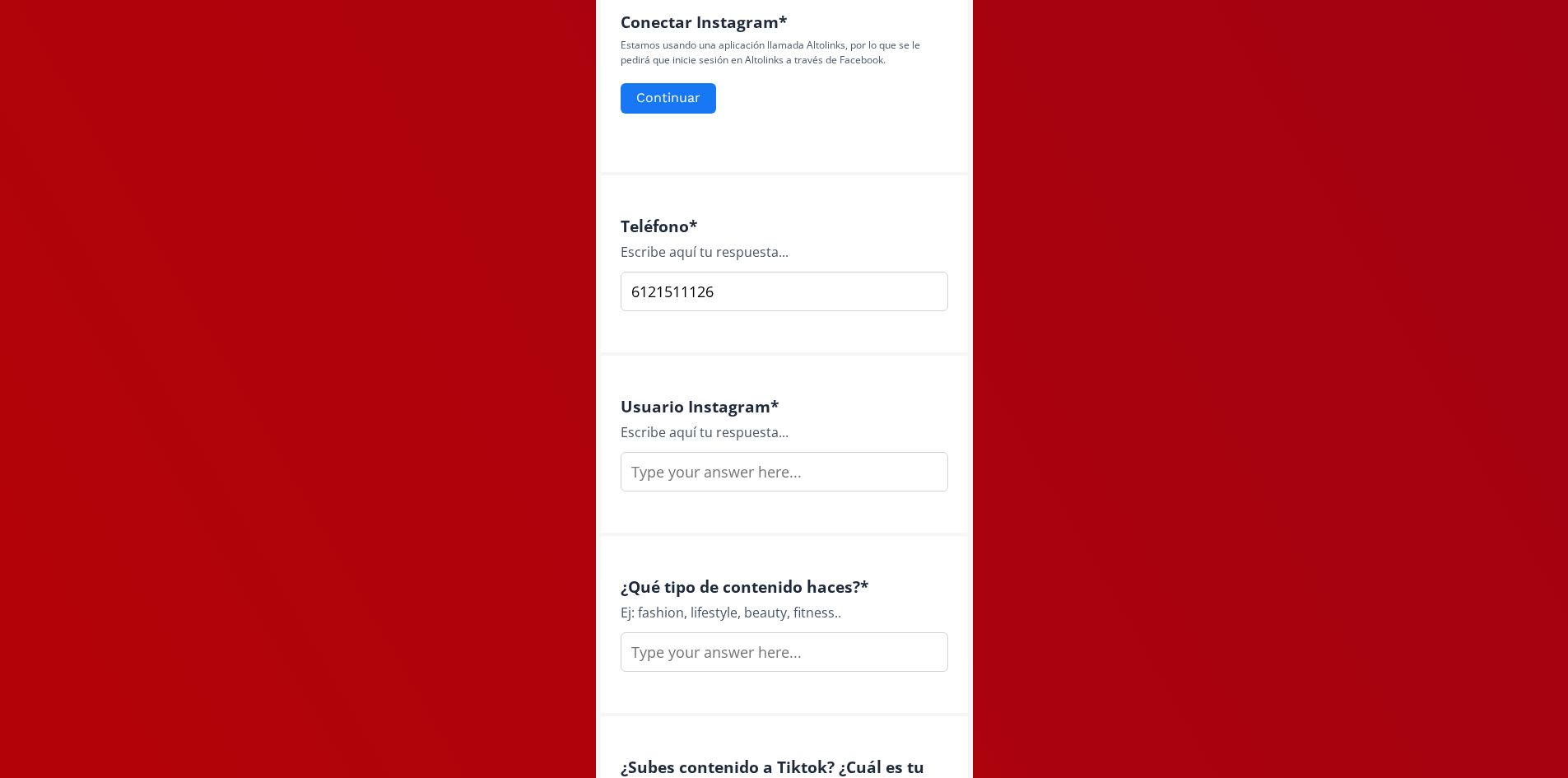
type input "6121511126"
click at [753, 470] on input "text" at bounding box center [784, 471] width 328 height 39
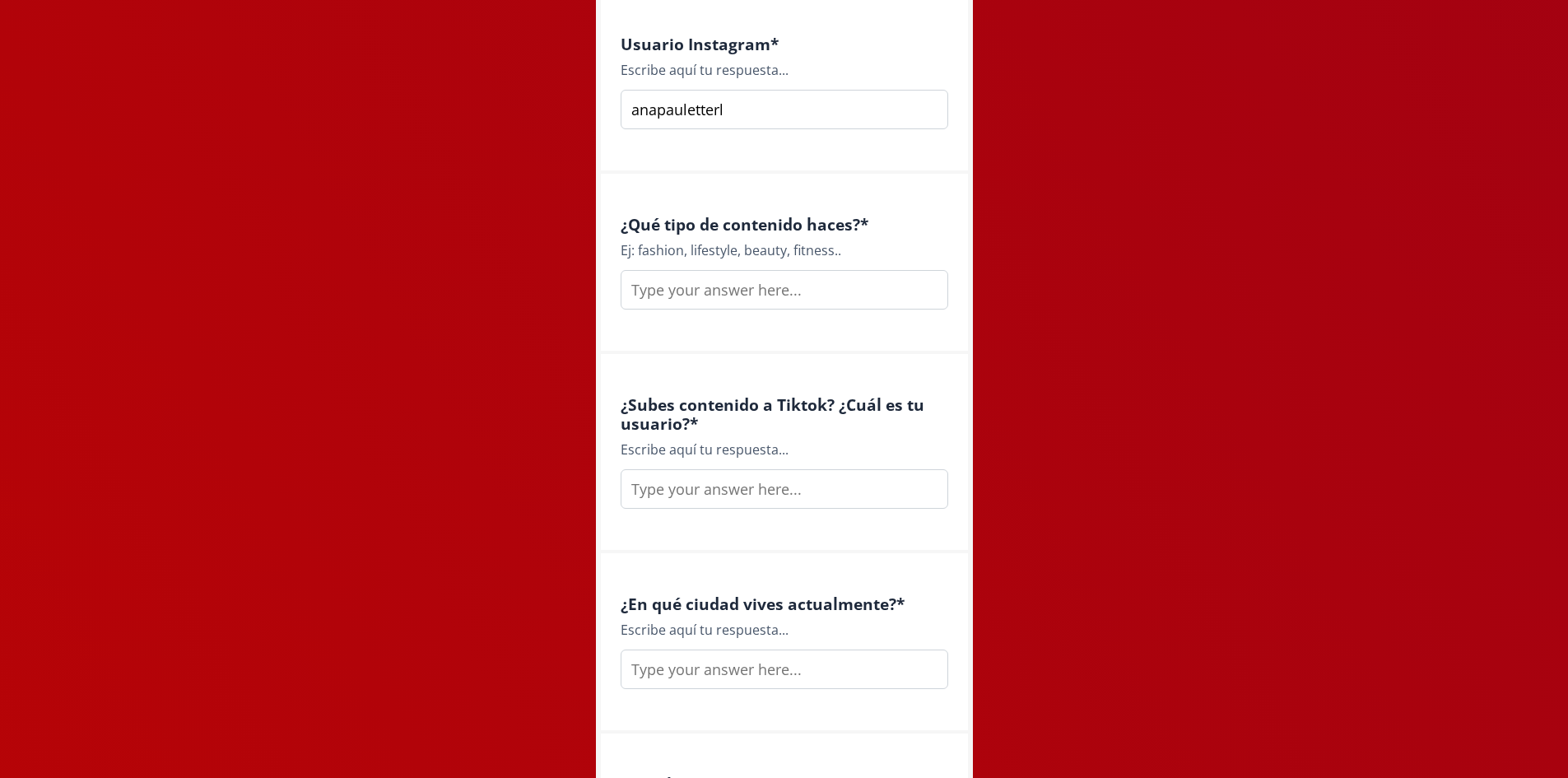
scroll to position [1235, 0]
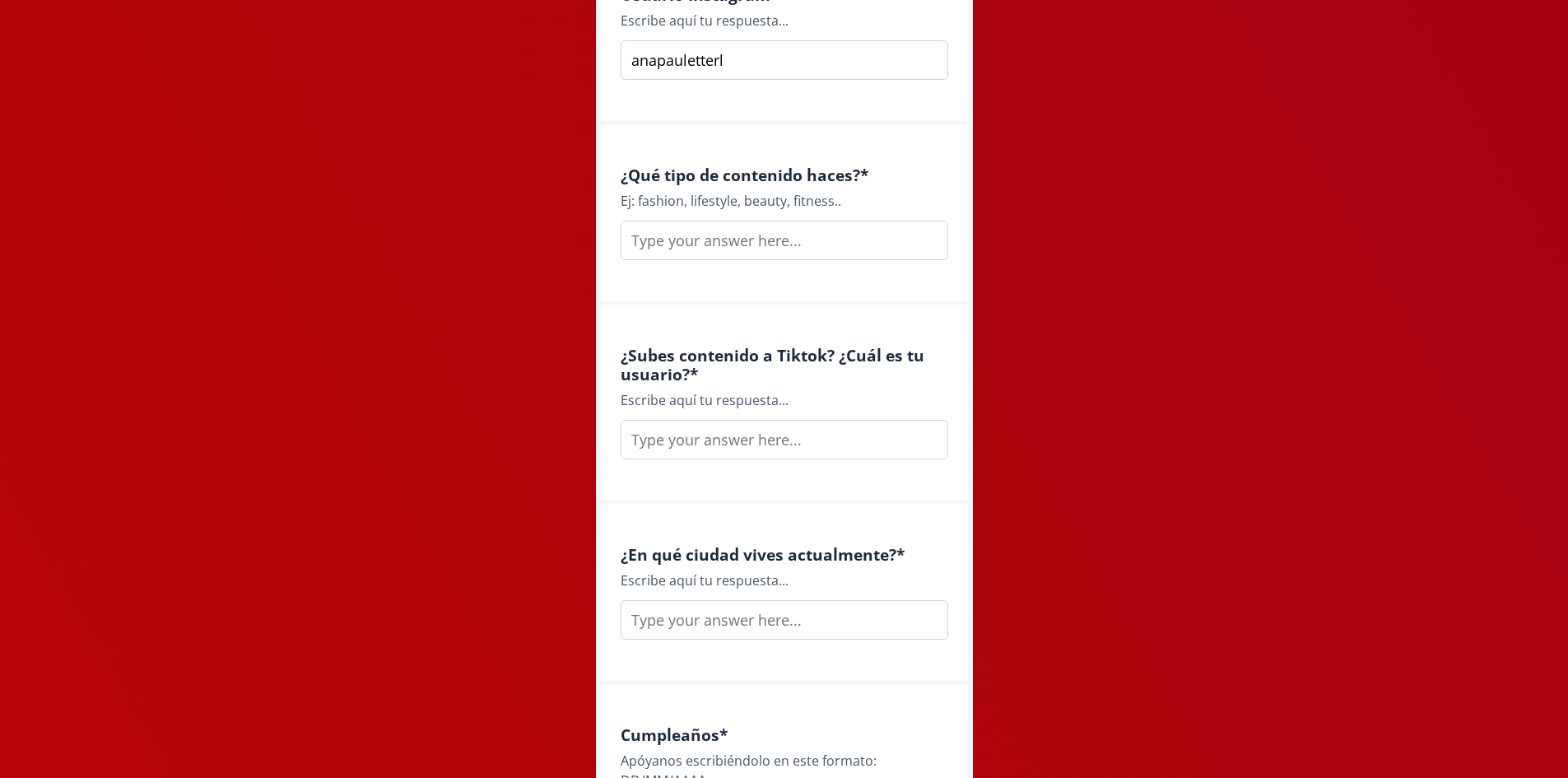
type input "anapauletterl"
click at [790, 235] on input "text" at bounding box center [784, 240] width 328 height 39
type input "travel diseno lifestyle foodie"
click at [768, 444] on input "text" at bounding box center [784, 439] width 328 height 39
click at [706, 434] on input "anapaulettruiz" at bounding box center [784, 439] width 328 height 39
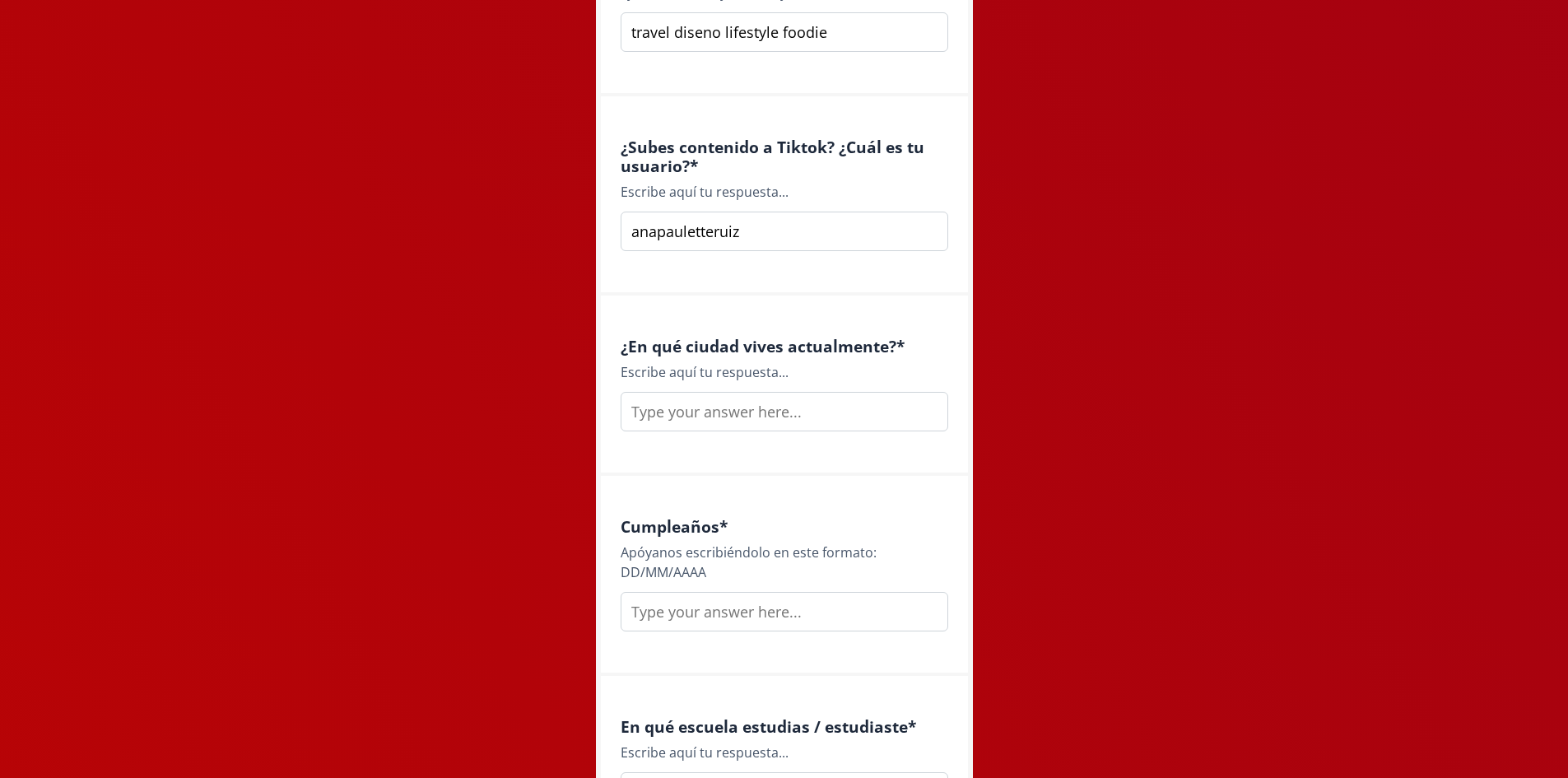
scroll to position [1483, 0]
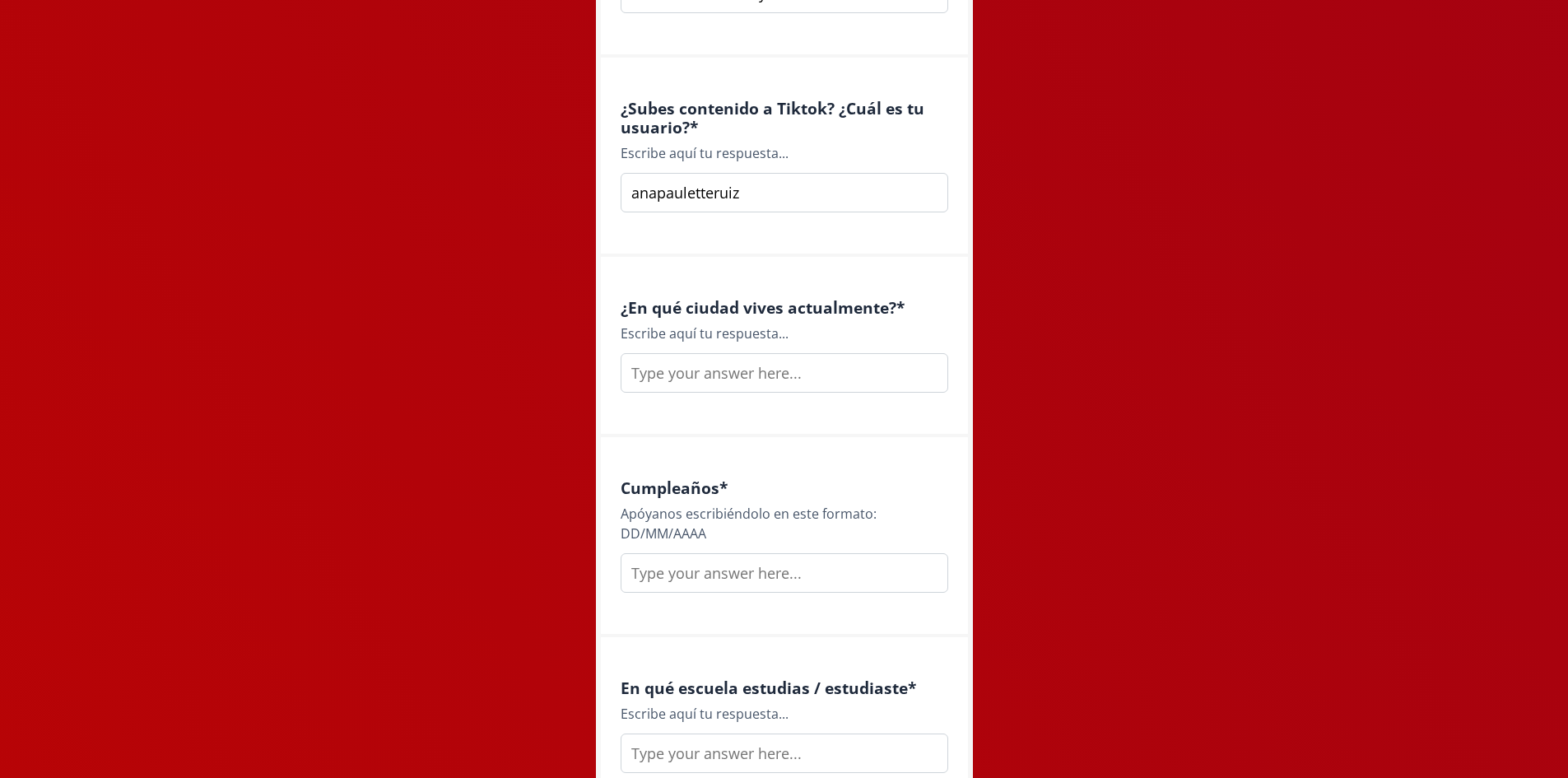
type input "anapauletteruiz"
click at [823, 378] on input "text" at bounding box center [784, 373] width 328 height 39
type input "[GEOGRAPHIC_DATA]"
click at [801, 573] on input "text" at bounding box center [784, 573] width 328 height 39
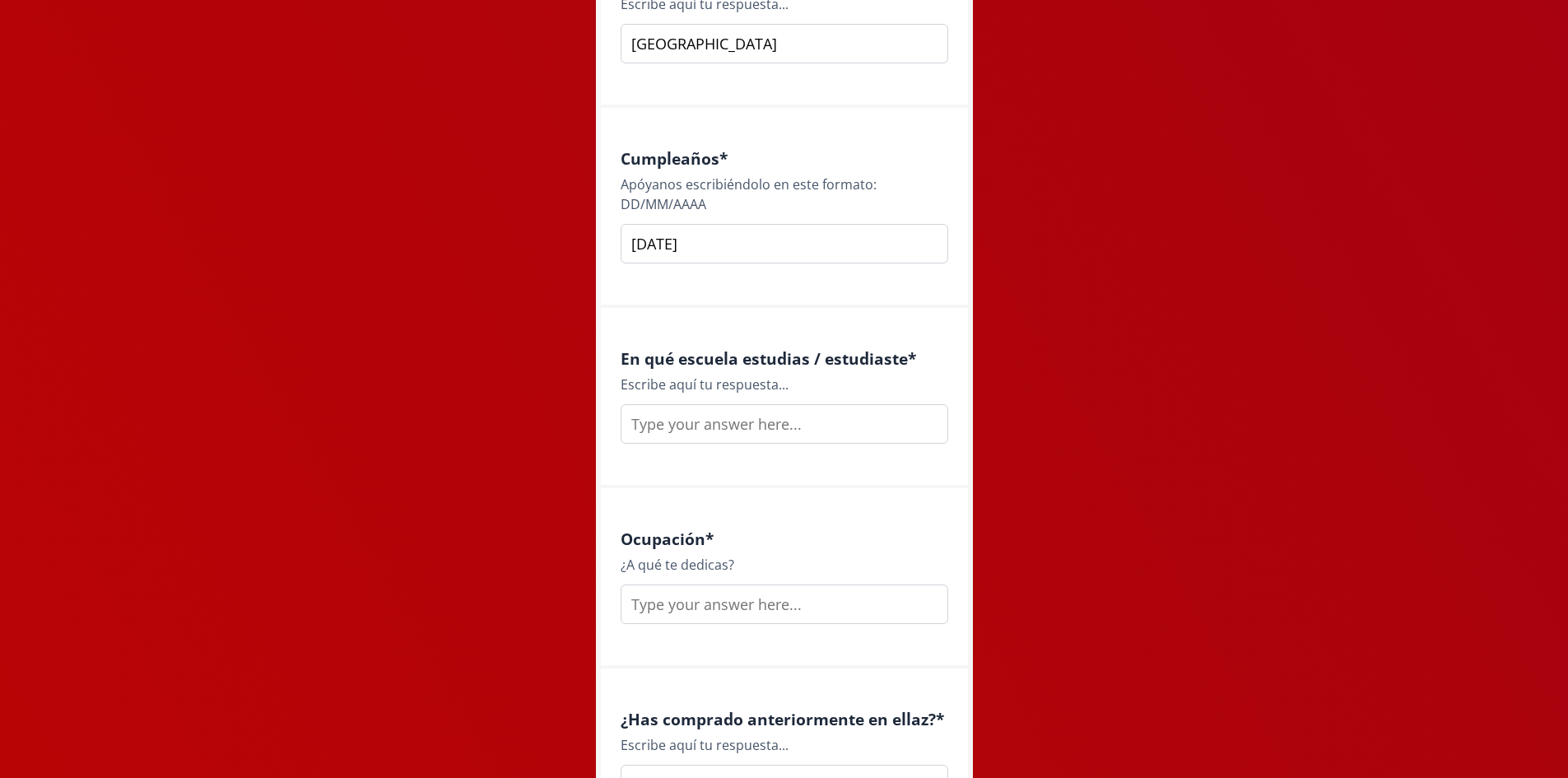
type input "[DATE]"
click at [780, 426] on input "text" at bounding box center [784, 423] width 328 height 39
type input "IBERO"
click at [745, 592] on input "text" at bounding box center [784, 604] width 328 height 39
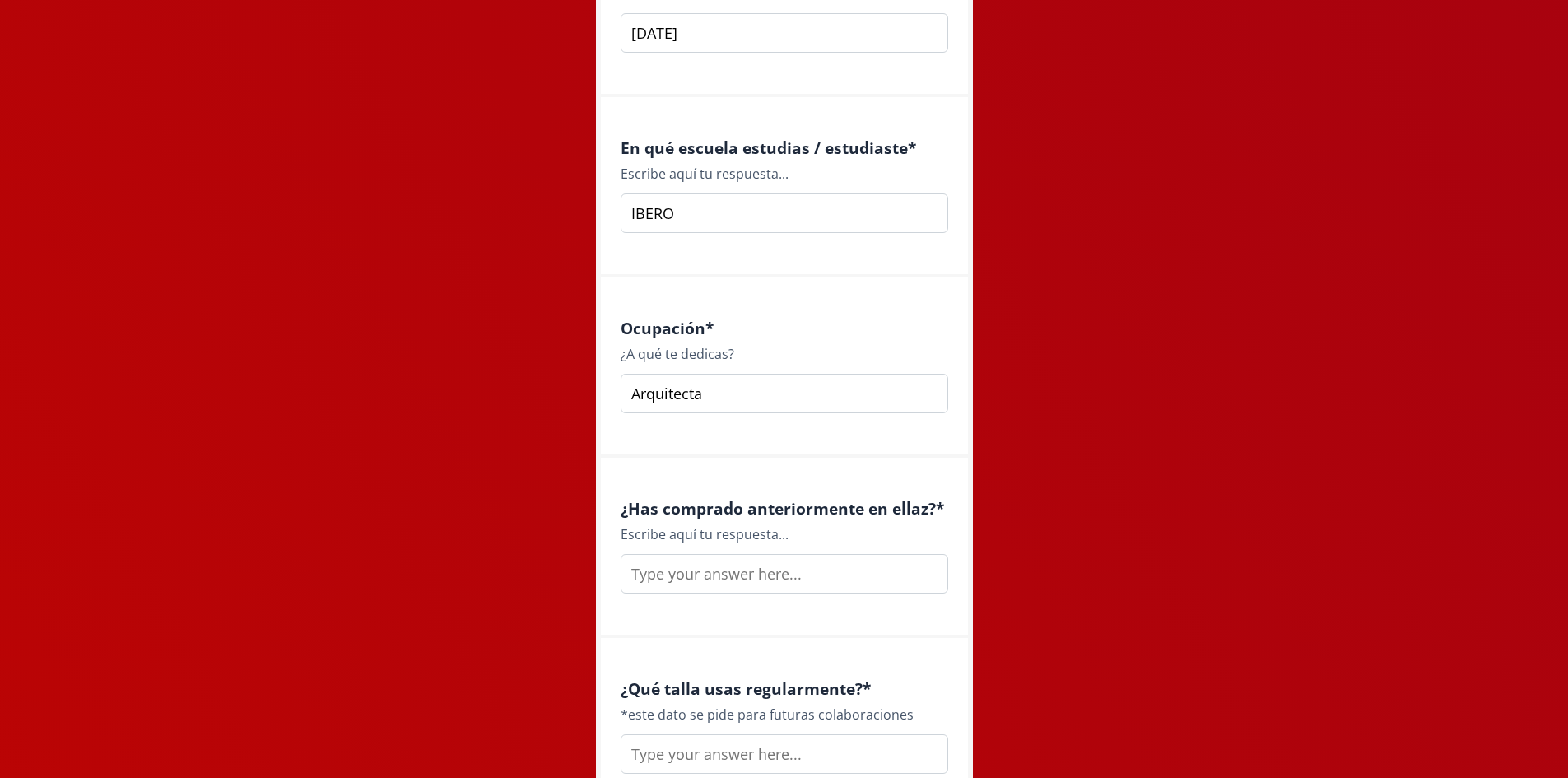
scroll to position [2224, 0]
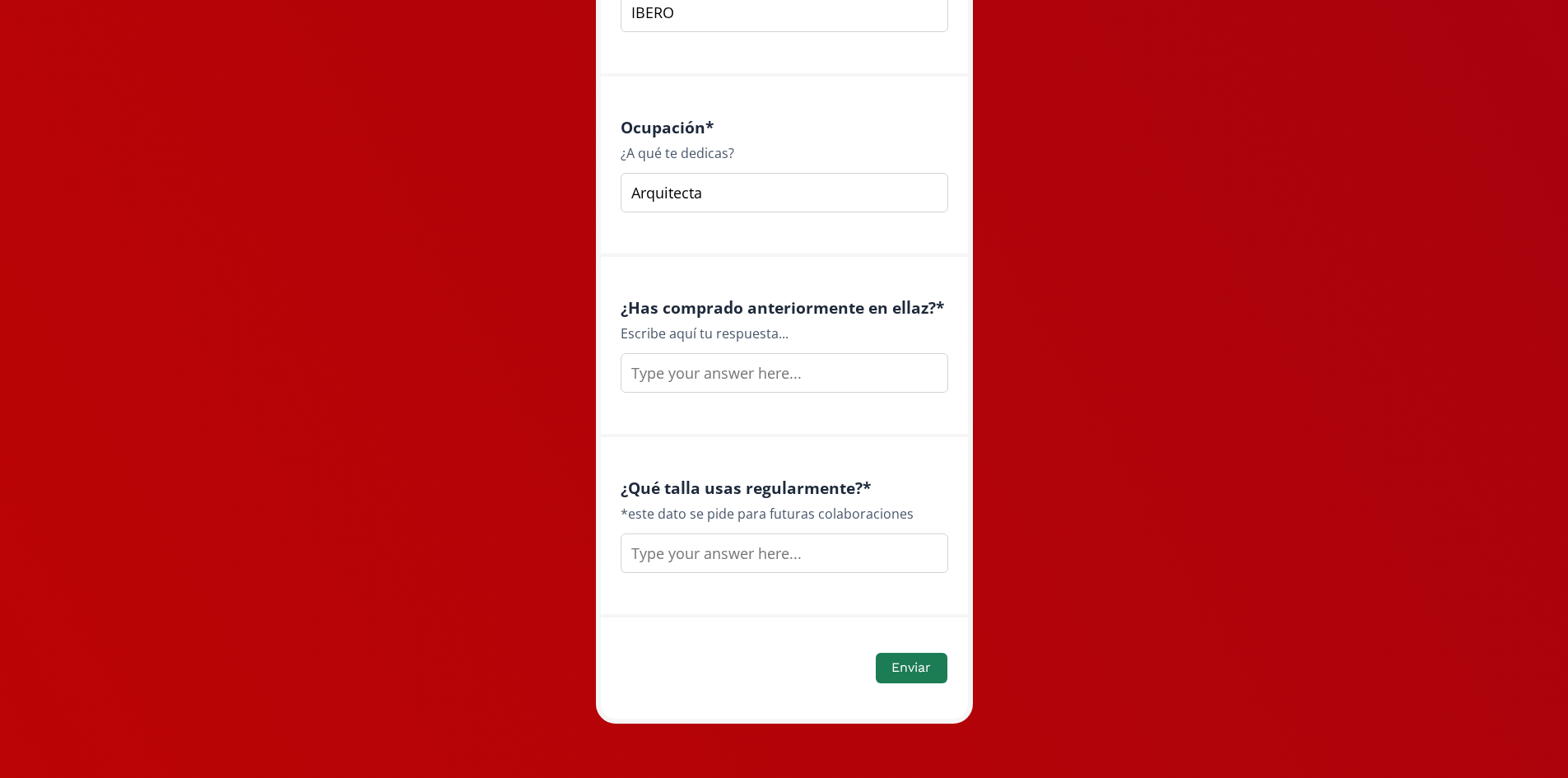
type input "Arquitecta"
click at [801, 377] on input "text" at bounding box center [784, 373] width 328 height 39
type input "no"
click at [789, 555] on input "text" at bounding box center [784, 553] width 328 height 39
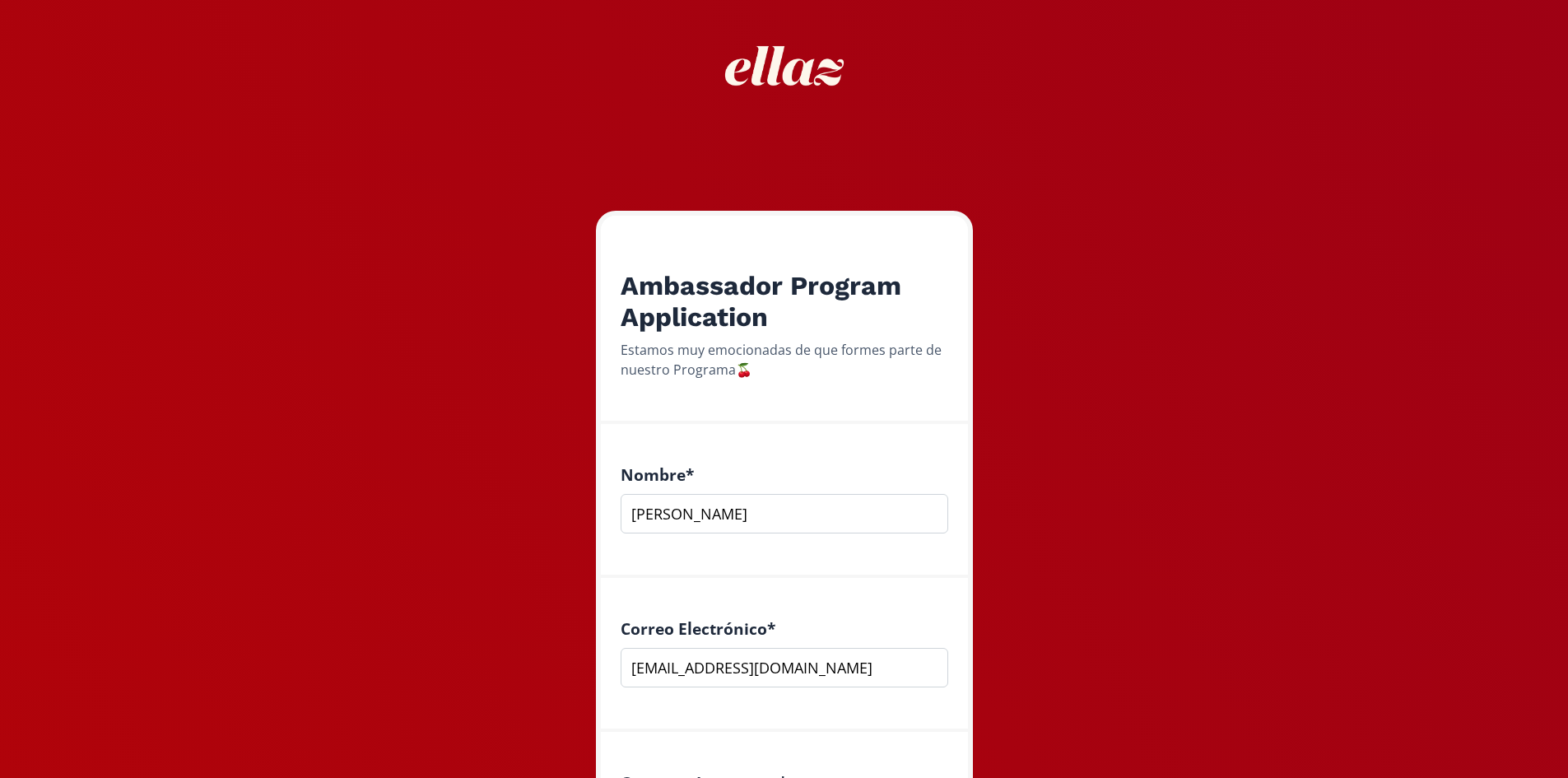
scroll to position [330, 0]
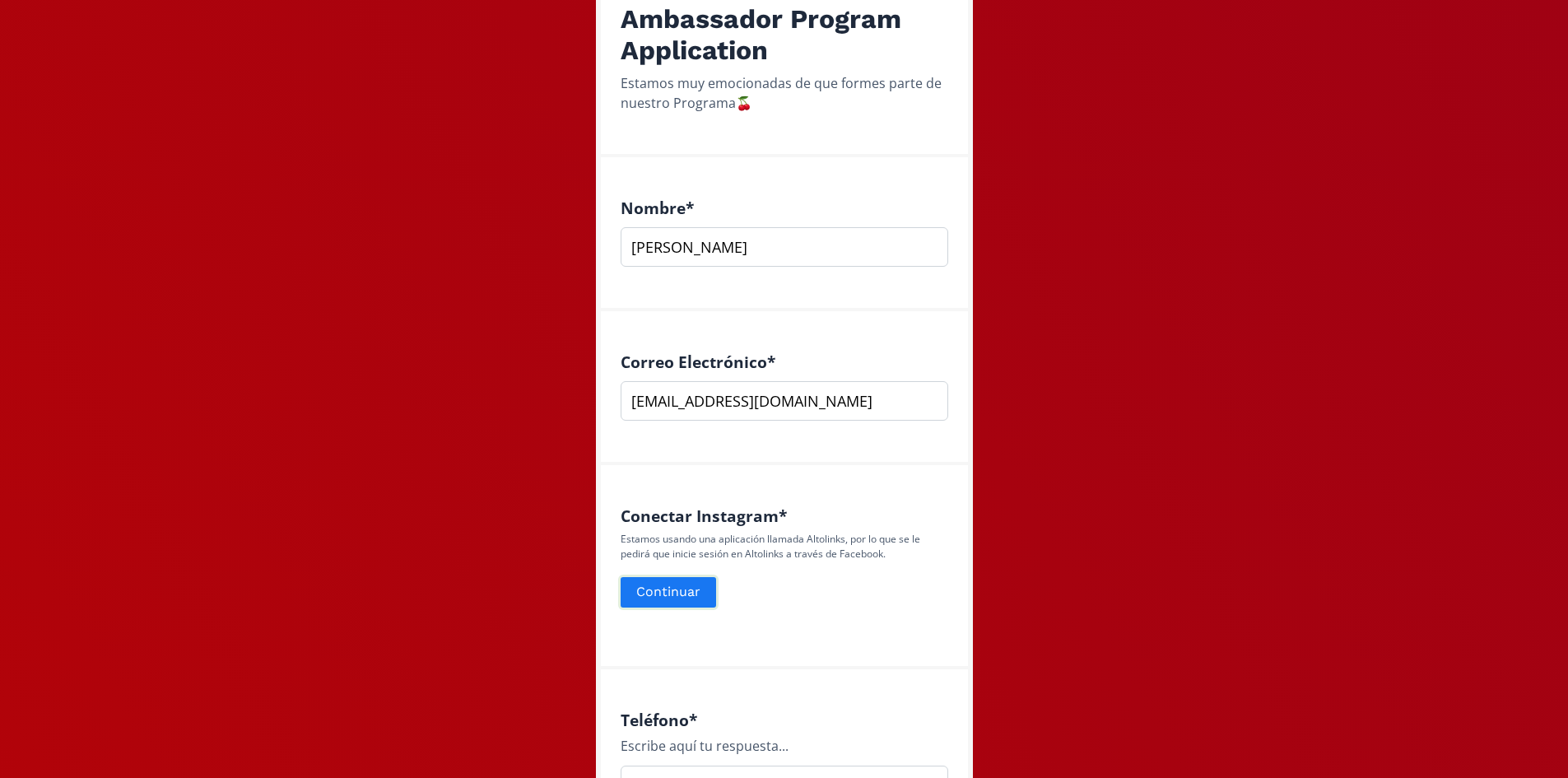
type input "L"
click at [682, 594] on button "Continuar" at bounding box center [667, 592] width 100 height 36
